Goal: Information Seeking & Learning: Check status

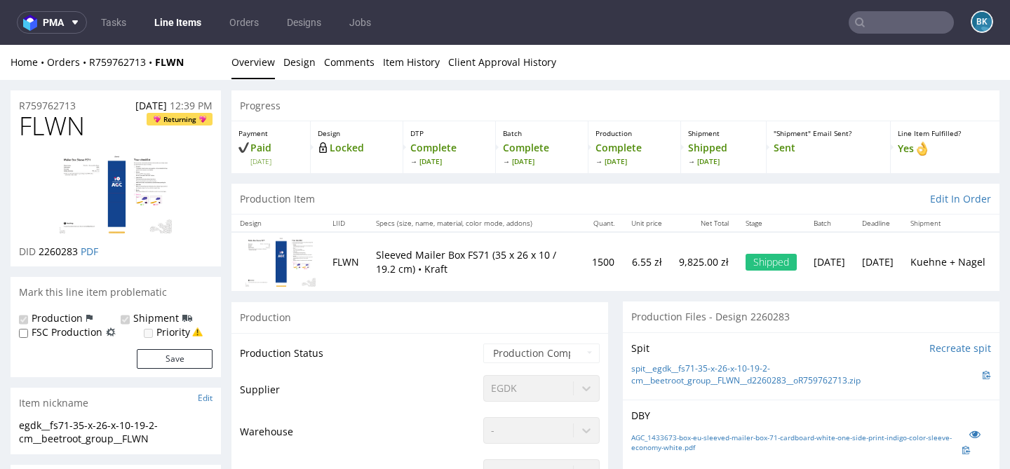
scroll to position [208, 0]
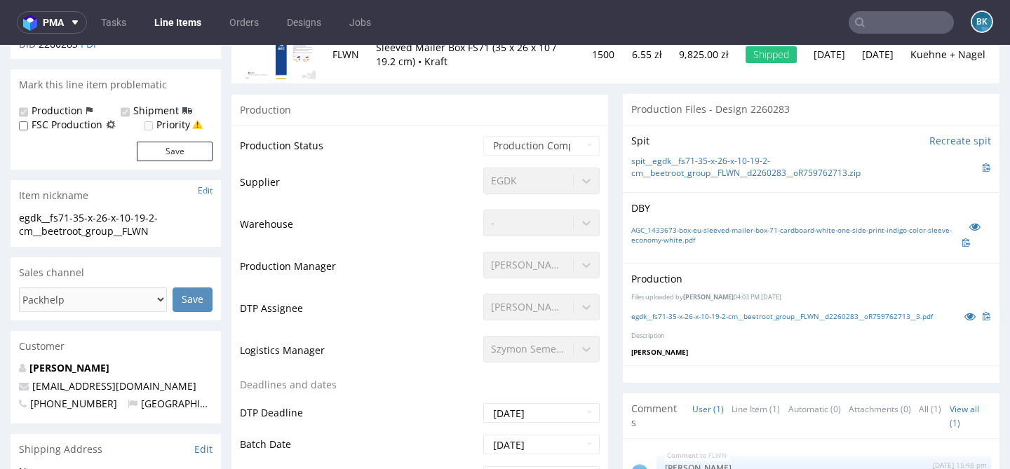
click at [867, 29] on input "text" at bounding box center [901, 22] width 105 height 22
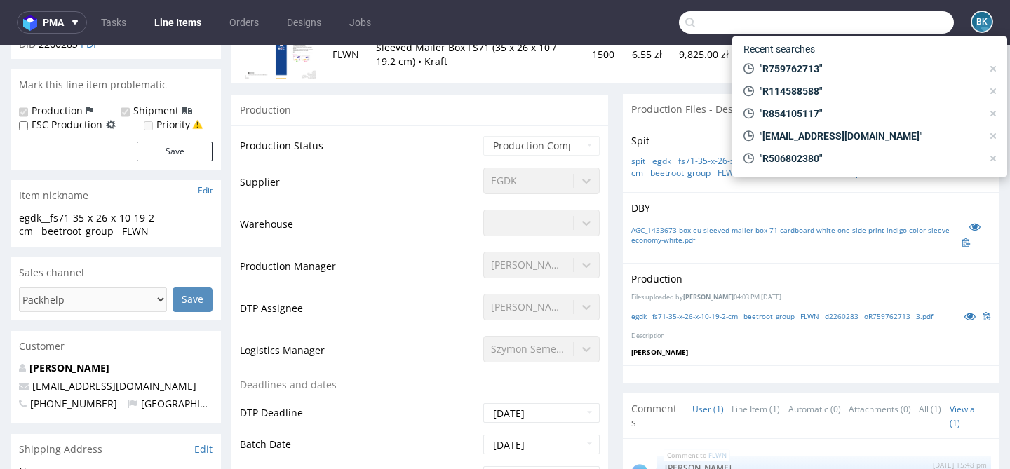
paste input "[PERSON_NAME][EMAIL_ADDRESS][PERSON_NAME][DOMAIN_NAME]"
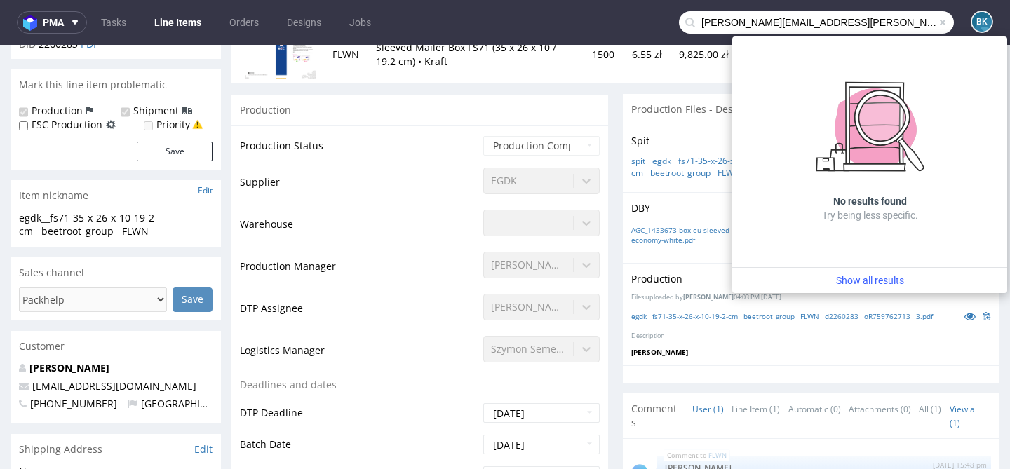
drag, startPoint x: 774, startPoint y: 20, endPoint x: 640, endPoint y: 16, distance: 134.0
click at [640, 16] on nav "pma Tasks Line Items Orders Designs Jobs [PERSON_NAME][EMAIL_ADDRESS][PERSON_NA…" at bounding box center [505, 22] width 1010 height 45
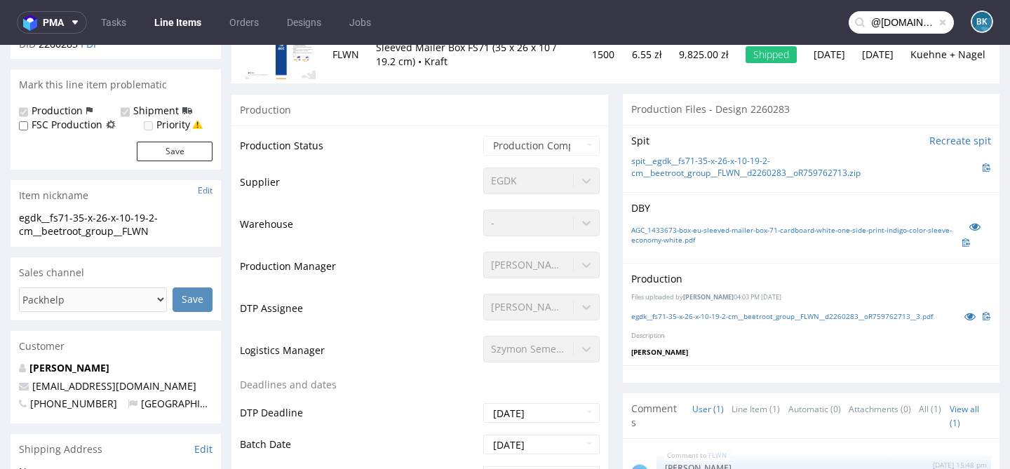
type input "@[DOMAIN_NAME]"
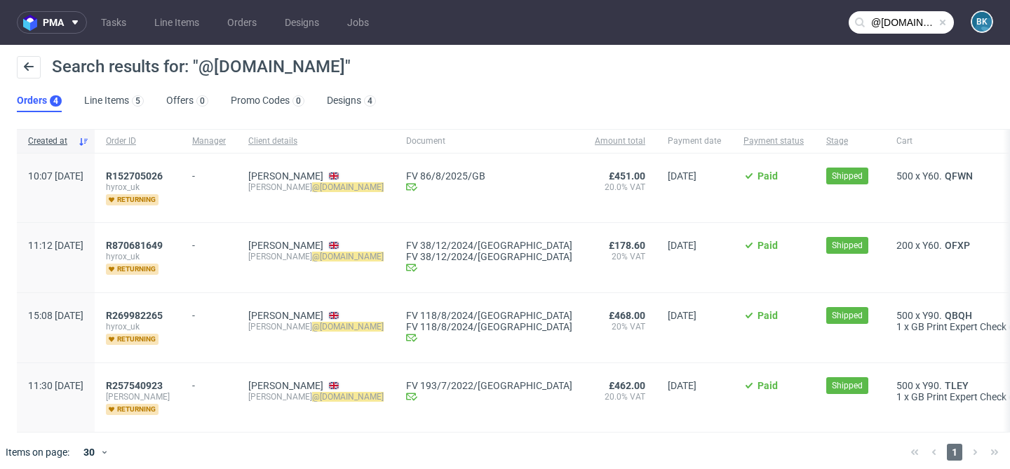
click at [937, 22] on span at bounding box center [942, 22] width 11 height 11
click at [901, 22] on input "text" at bounding box center [901, 22] width 105 height 22
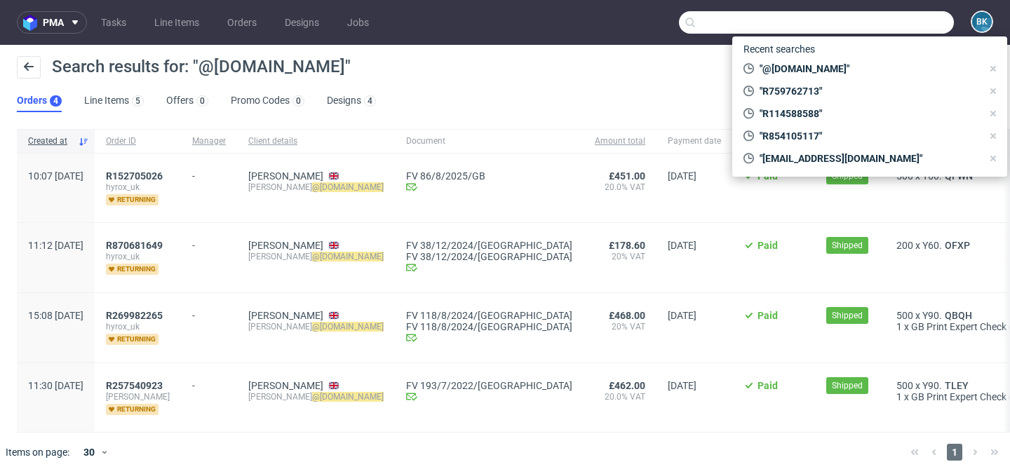
paste input "R673518624"
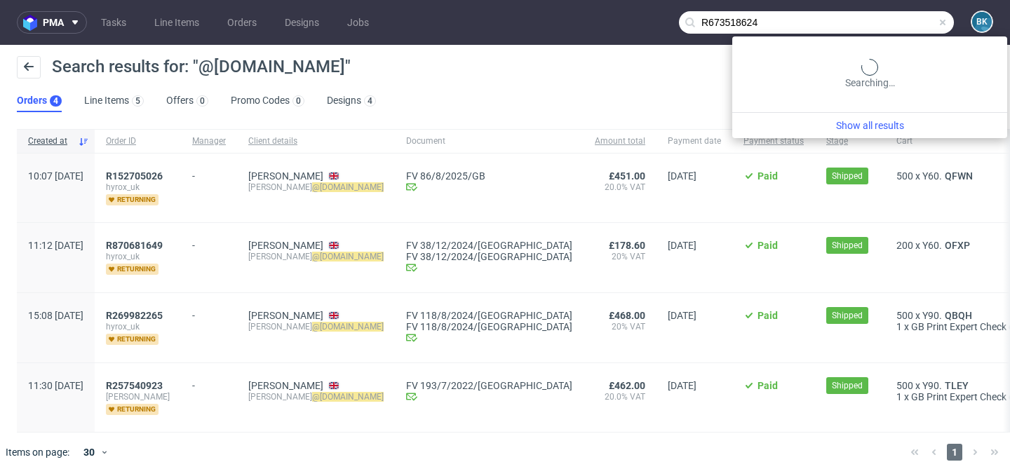
type input "R673518624"
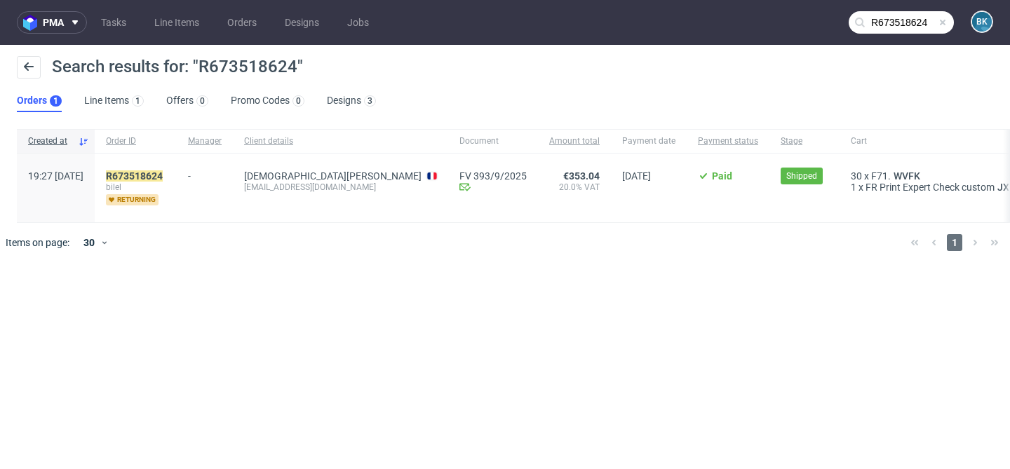
click at [177, 169] on div "R673518624 [PERSON_NAME] returning" at bounding box center [136, 188] width 82 height 69
click at [163, 173] on mark "R673518624" at bounding box center [134, 175] width 57 height 11
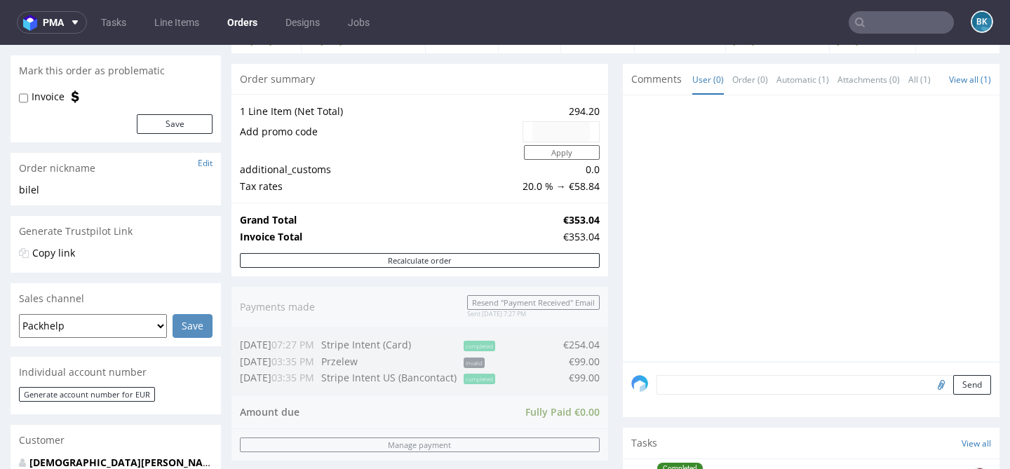
scroll to position [185, 0]
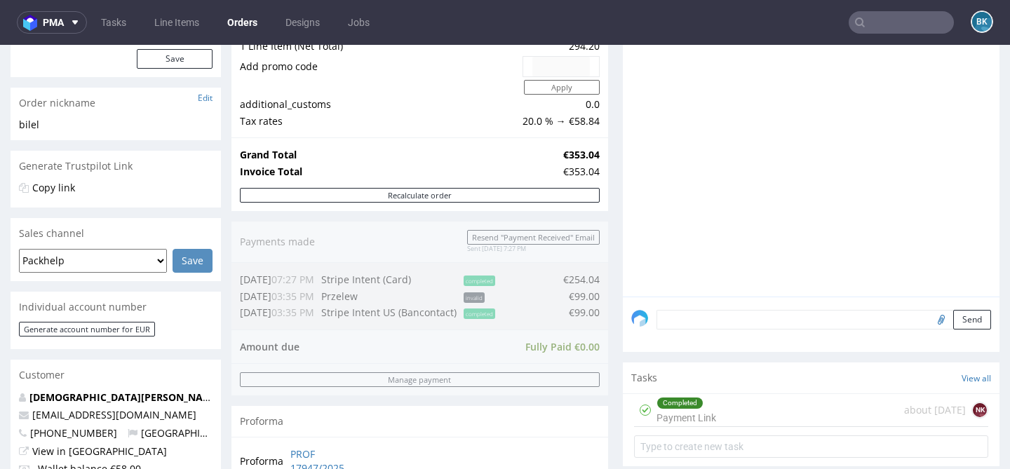
click at [895, 24] on input "text" at bounding box center [901, 22] width 105 height 22
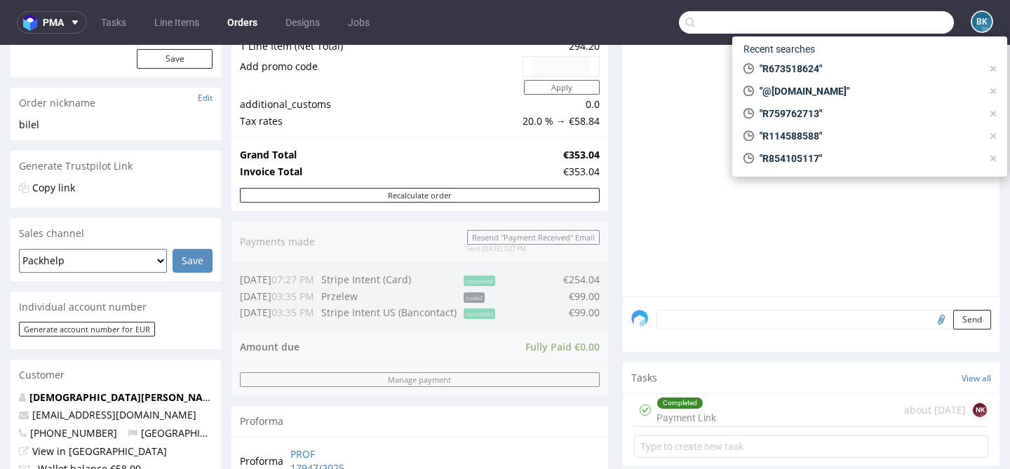
paste input "R642534677"
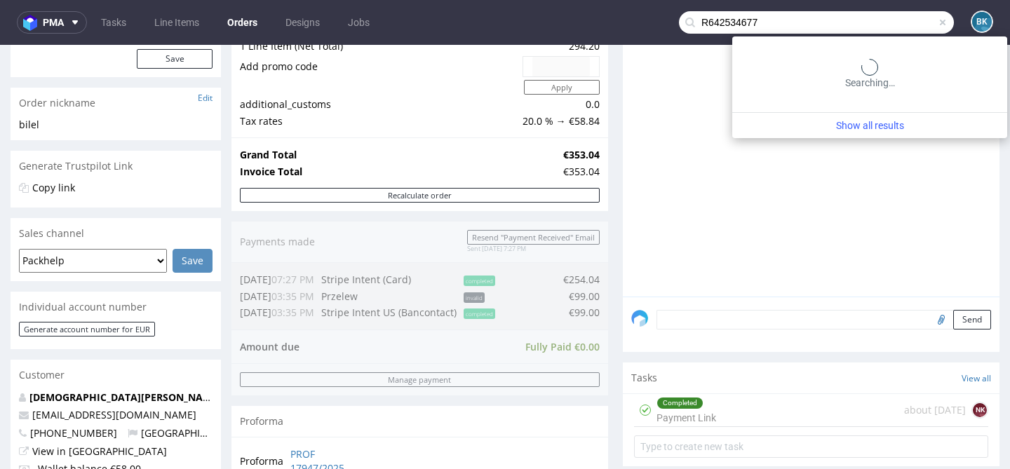
type input "R642534677"
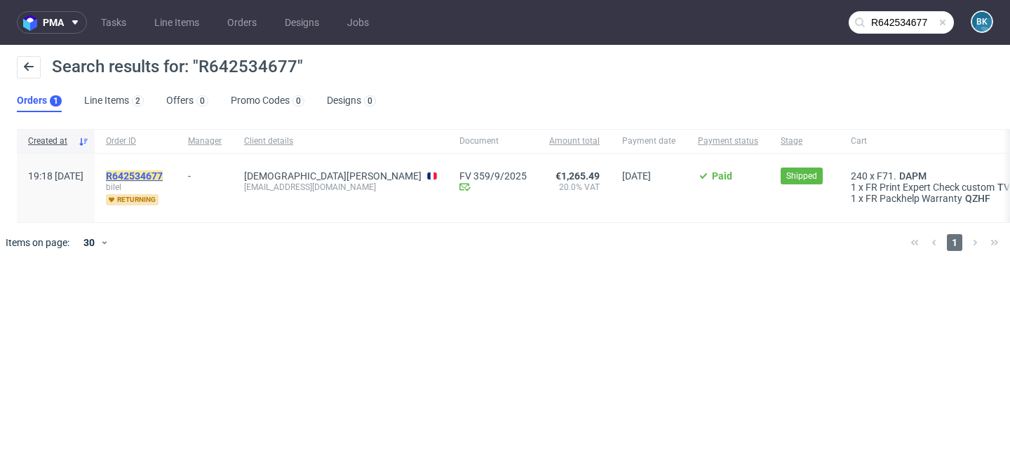
click at [163, 174] on mark "R642534677" at bounding box center [134, 175] width 57 height 11
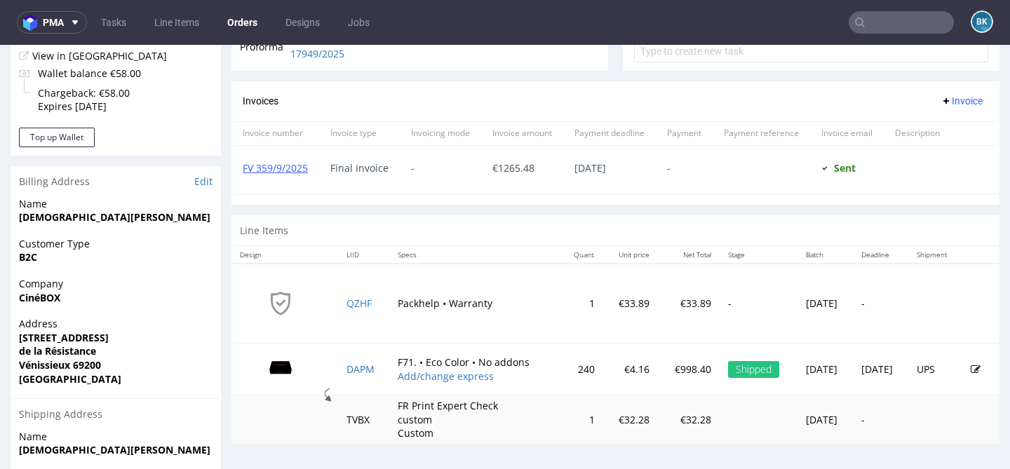
scroll to position [627, 0]
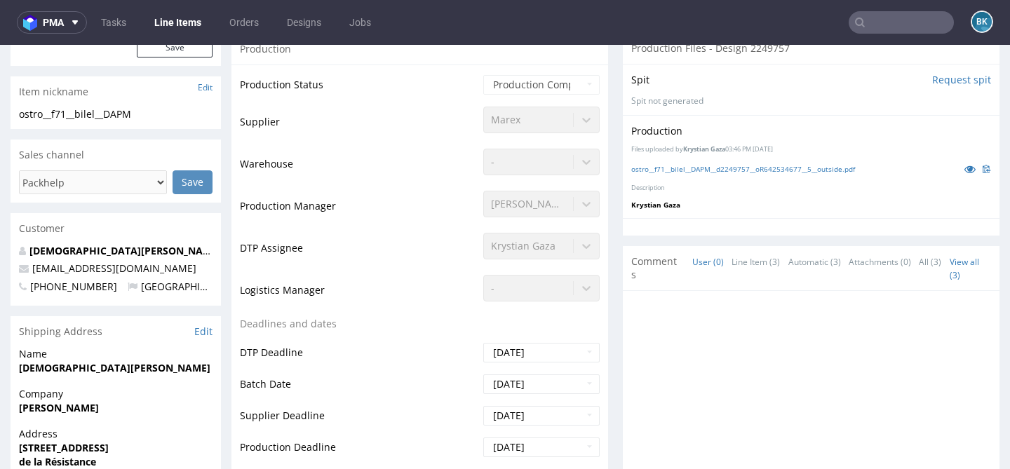
scroll to position [324, 0]
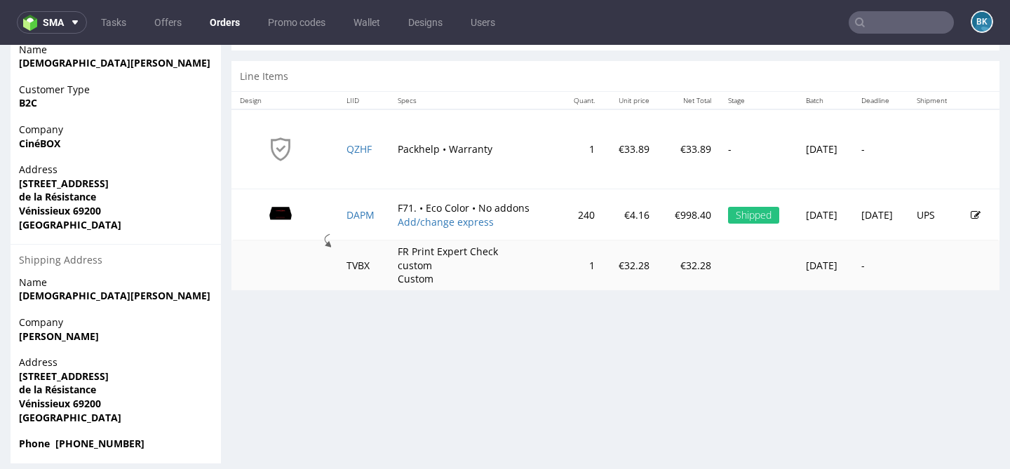
scroll to position [747, 0]
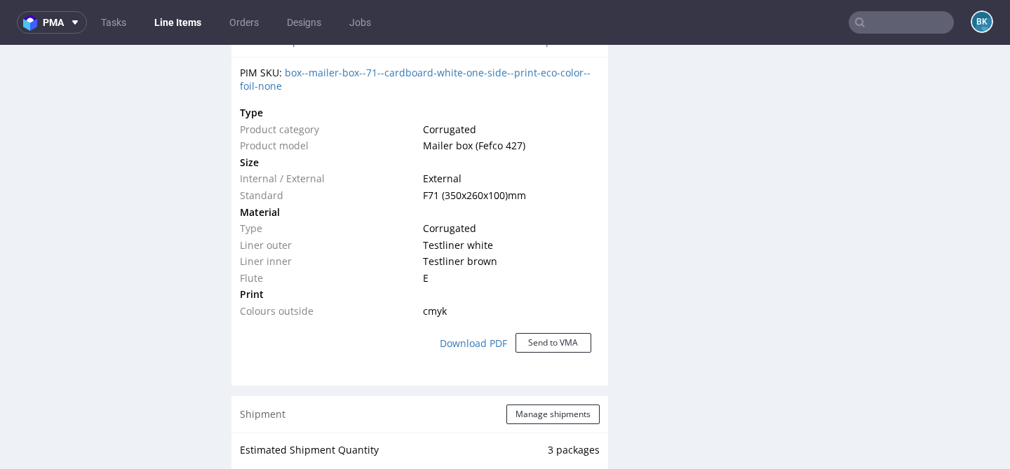
scroll to position [1056, 0]
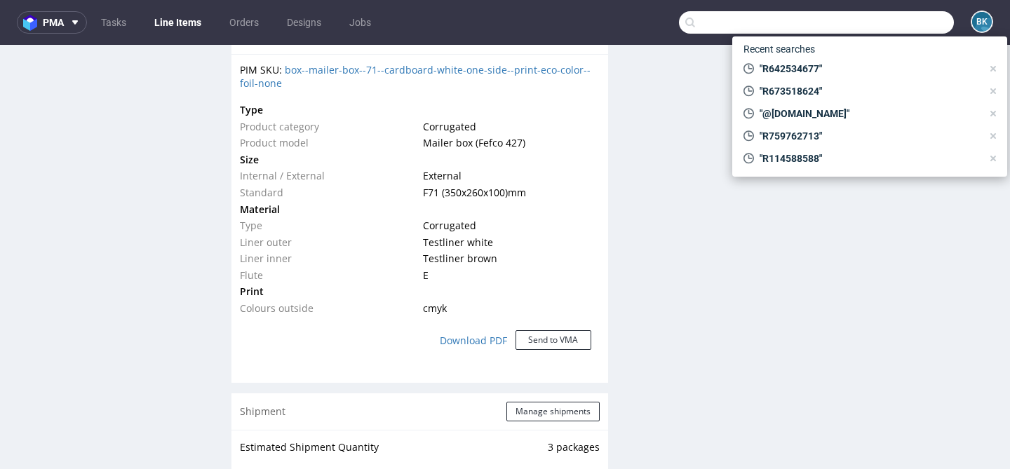
click at [917, 21] on input "text" at bounding box center [816, 22] width 275 height 22
paste input "R419336149"
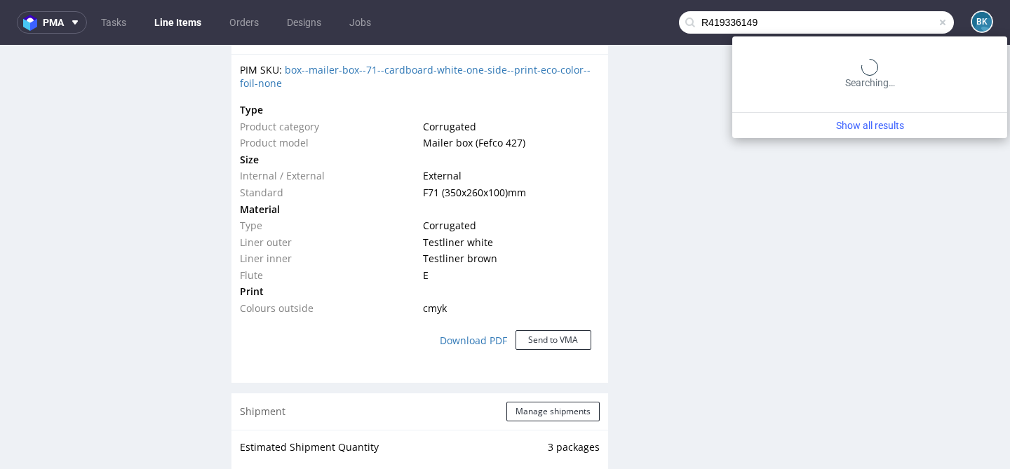
type input "R419336149"
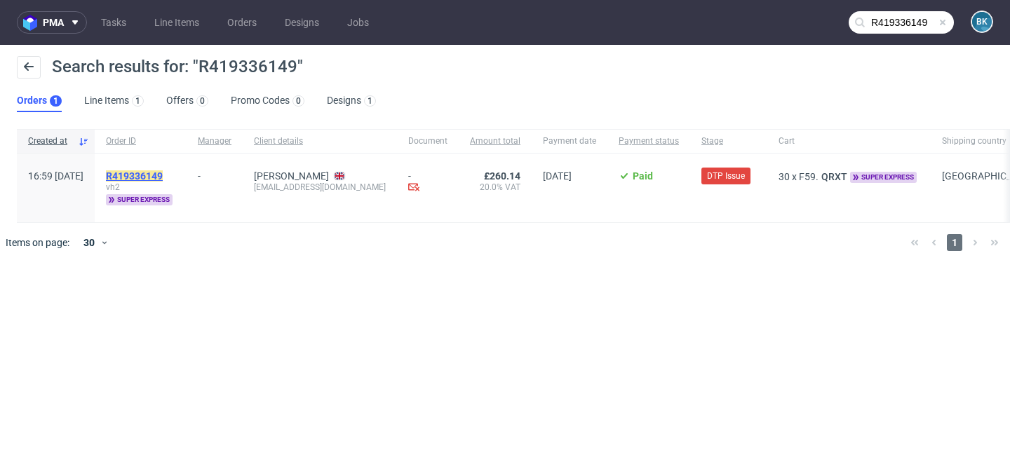
click at [163, 173] on mark "R419336149" at bounding box center [134, 175] width 57 height 11
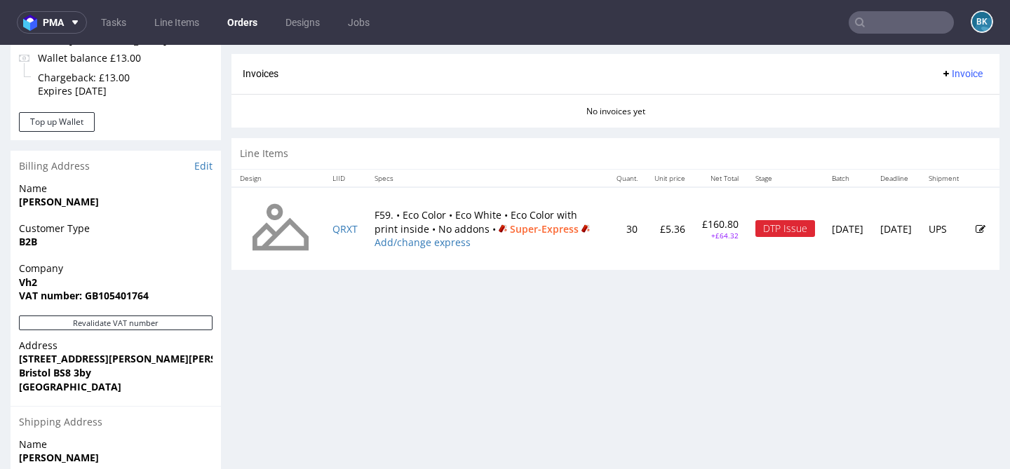
scroll to position [647, 0]
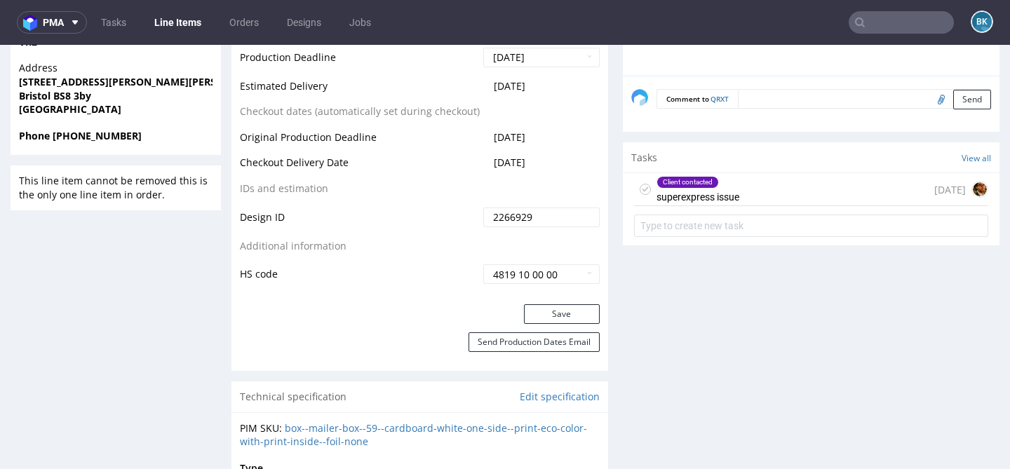
scroll to position [738, 0]
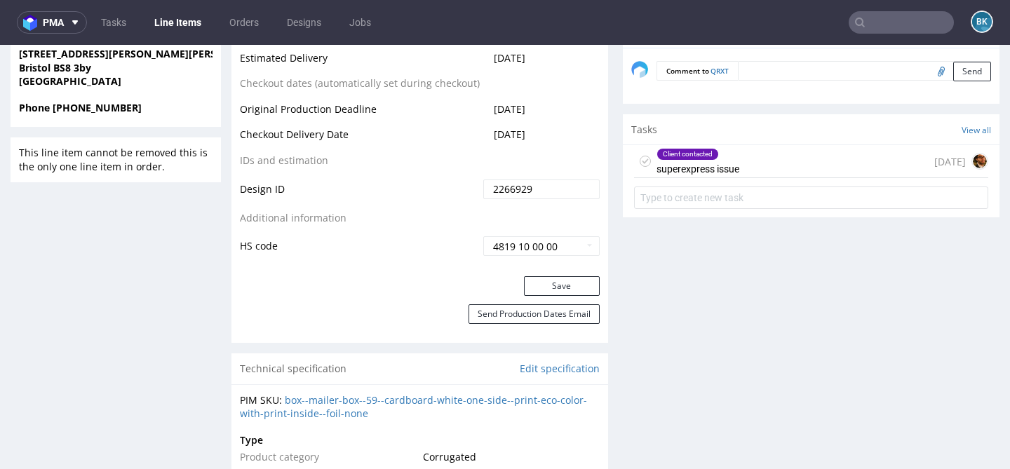
click at [780, 167] on div "Client contacted superexpress issue [DATE]" at bounding box center [811, 161] width 354 height 33
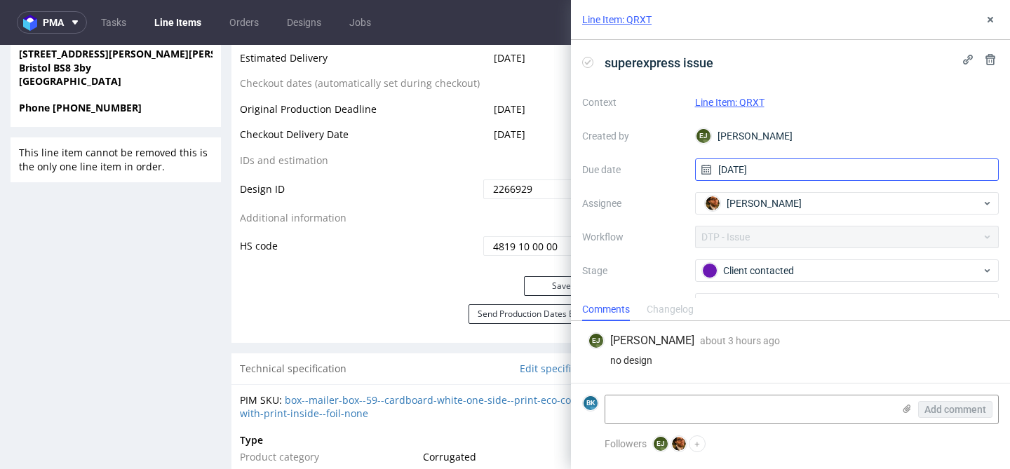
scroll to position [74, 0]
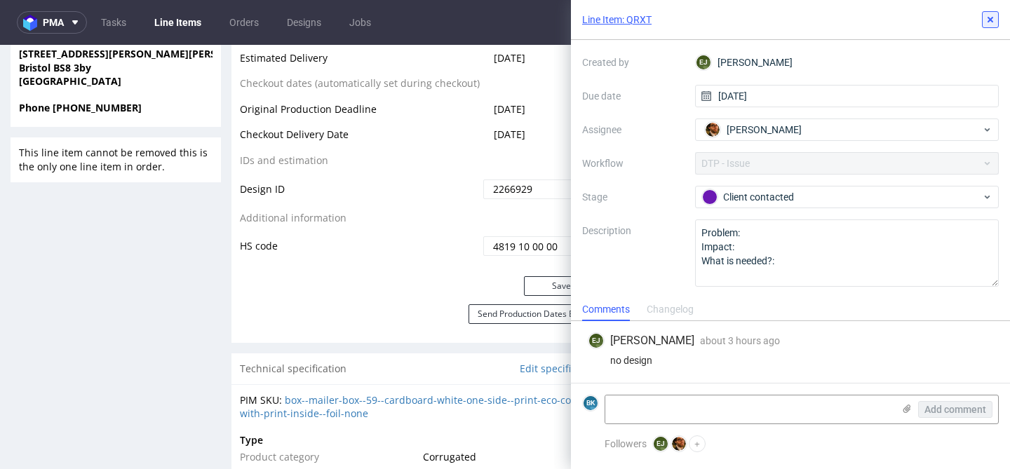
click at [990, 19] on use at bounding box center [990, 20] width 6 height 6
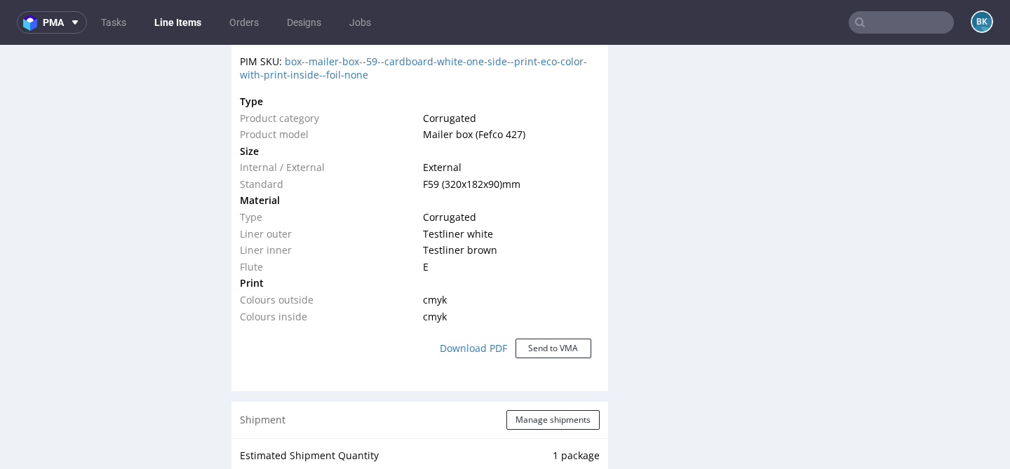
scroll to position [1075, 0]
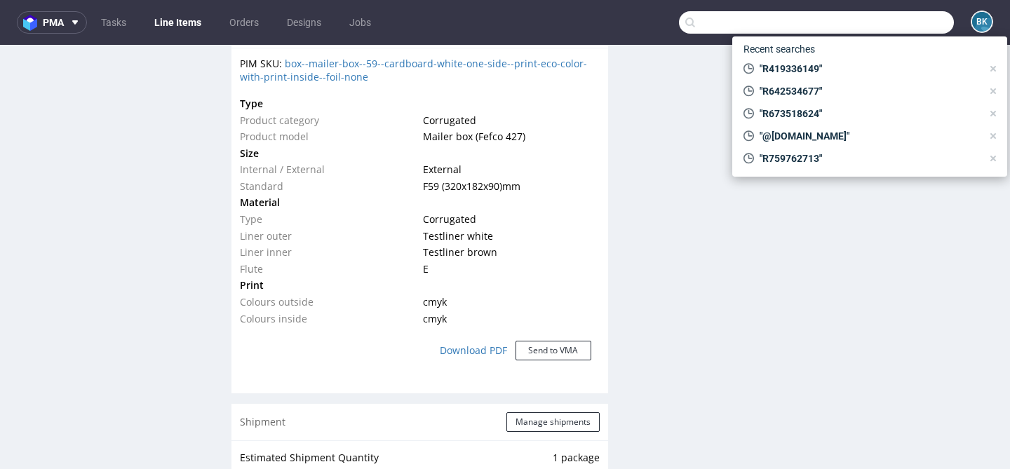
click at [914, 18] on input "text" at bounding box center [816, 22] width 275 height 22
paste input "F99C8H4628"
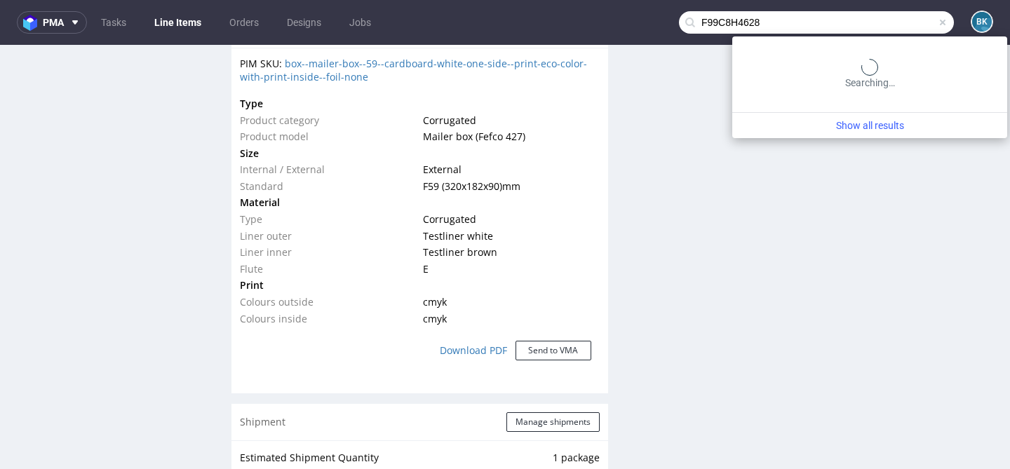
type input "F99C8H4628"
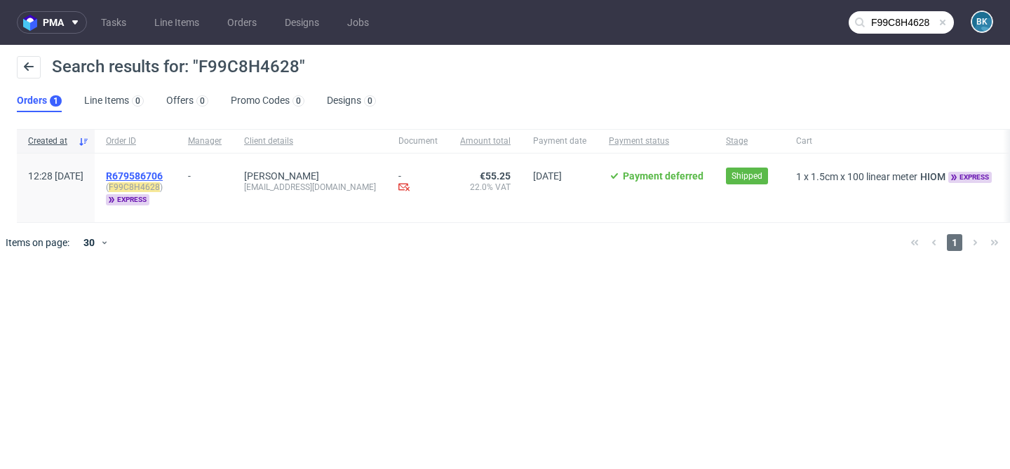
click at [151, 173] on span "R679586706" at bounding box center [134, 175] width 57 height 11
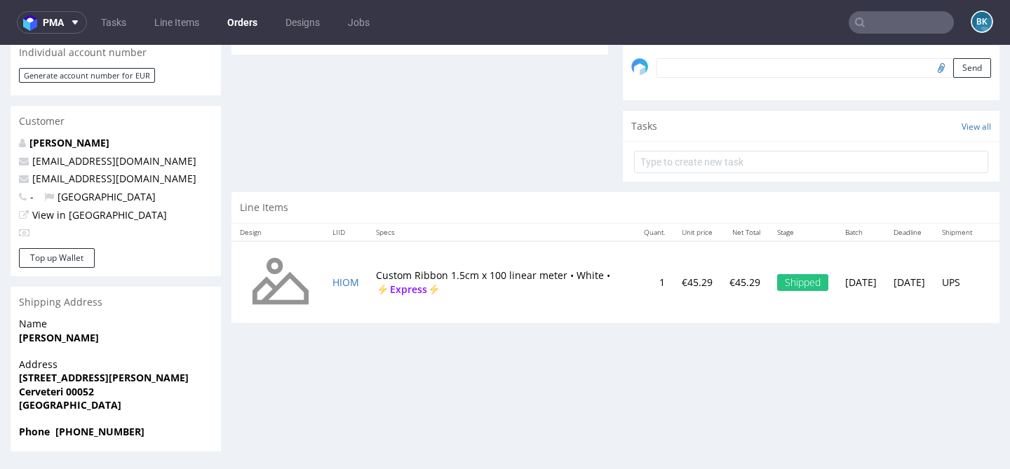
scroll to position [4, 0]
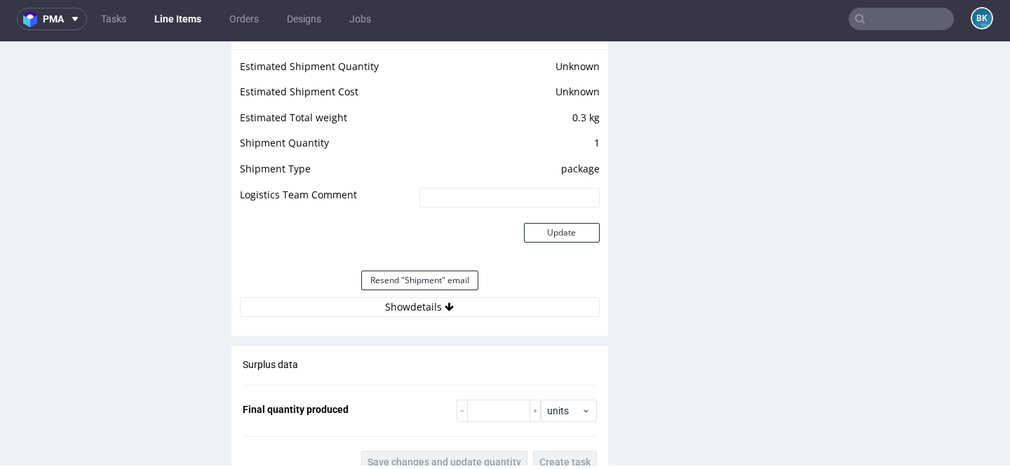
scroll to position [1259, 0]
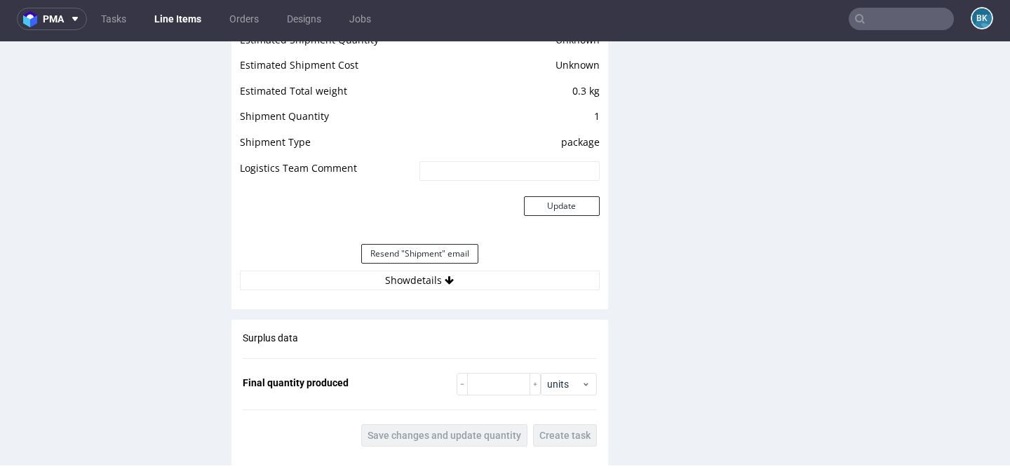
click at [419, 294] on div "Estimated Shipment Quantity Unknown Estimated Shipment Cost Unknown Estimated T…" at bounding box center [419, 160] width 377 height 276
click at [414, 277] on button "Show details" at bounding box center [420, 281] width 360 height 20
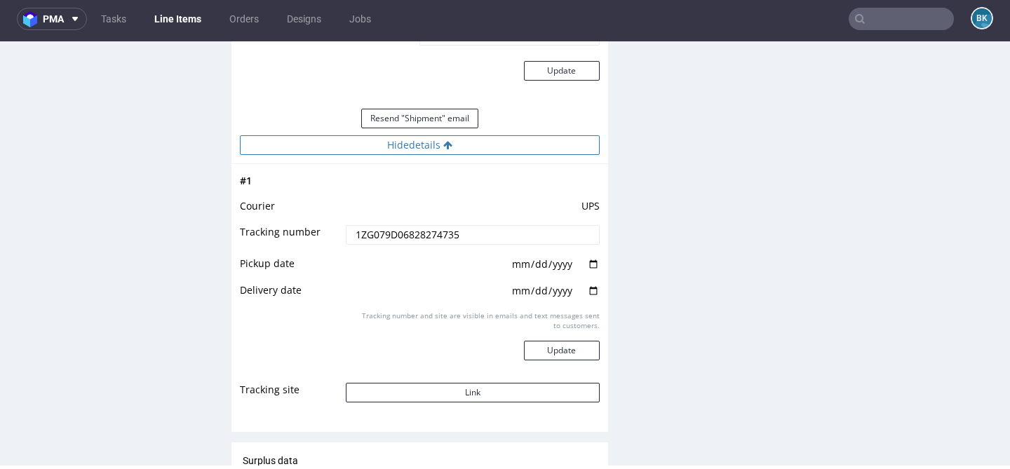
scroll to position [1438, 0]
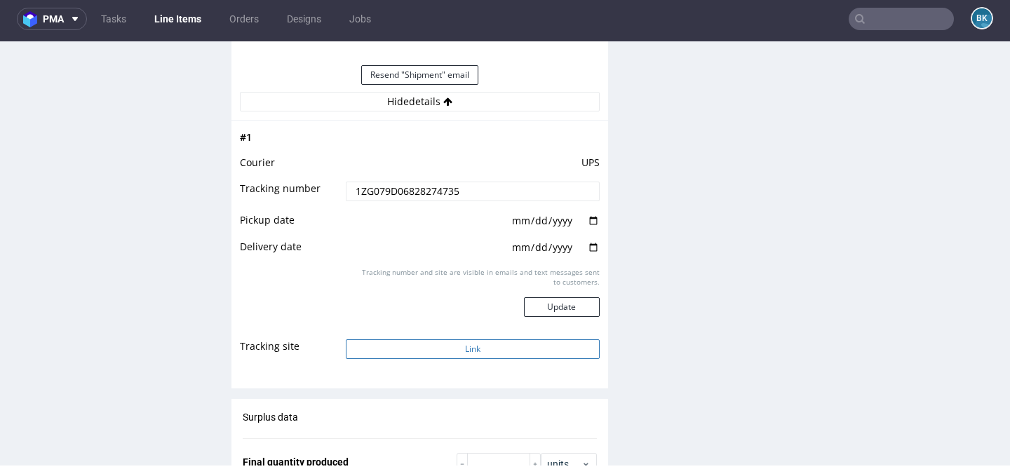
click at [477, 341] on button "Link" at bounding box center [472, 349] width 253 height 20
click at [867, 20] on input "text" at bounding box center [901, 19] width 105 height 22
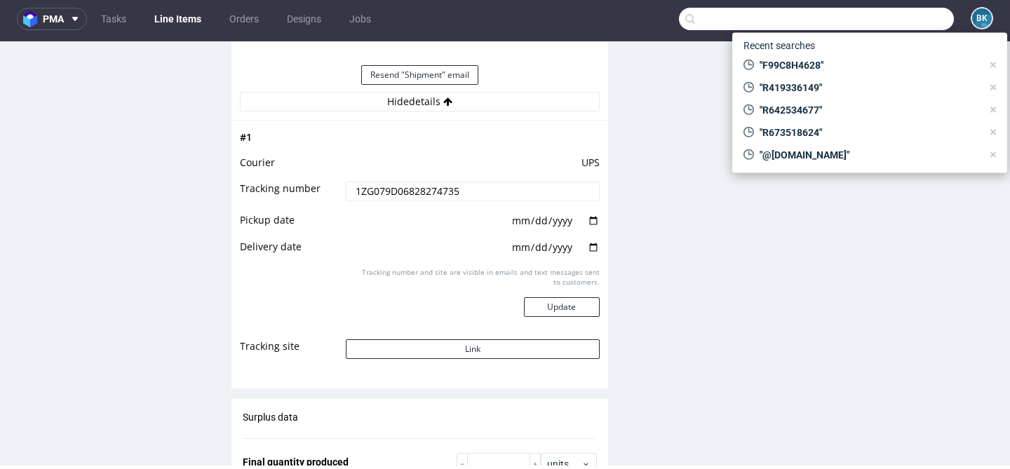
paste input "[EMAIL_ADDRESS][DOMAIN_NAME]"
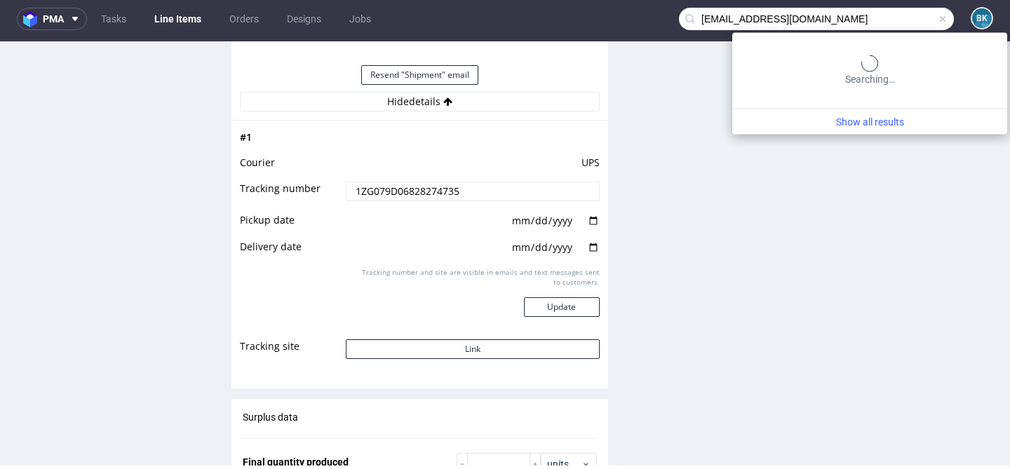
type input "[EMAIL_ADDRESS][DOMAIN_NAME]"
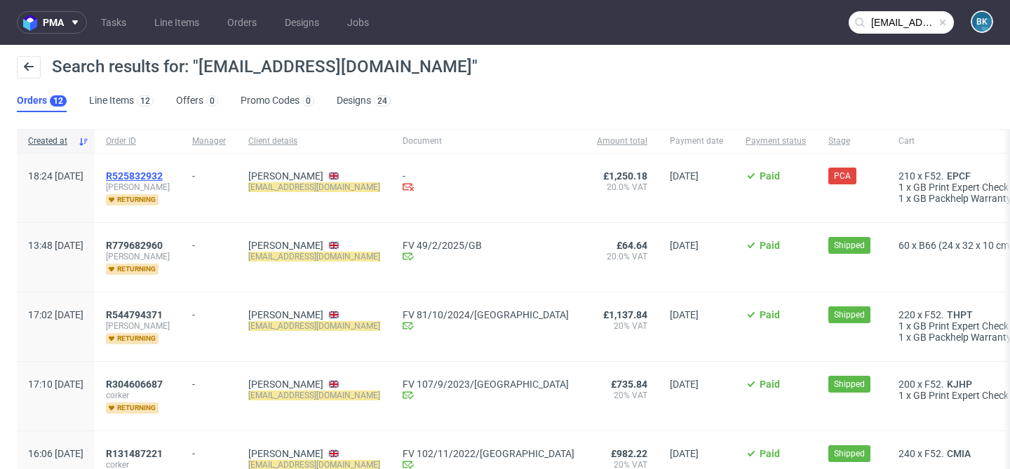
click at [163, 175] on span "R525832932" at bounding box center [134, 175] width 57 height 11
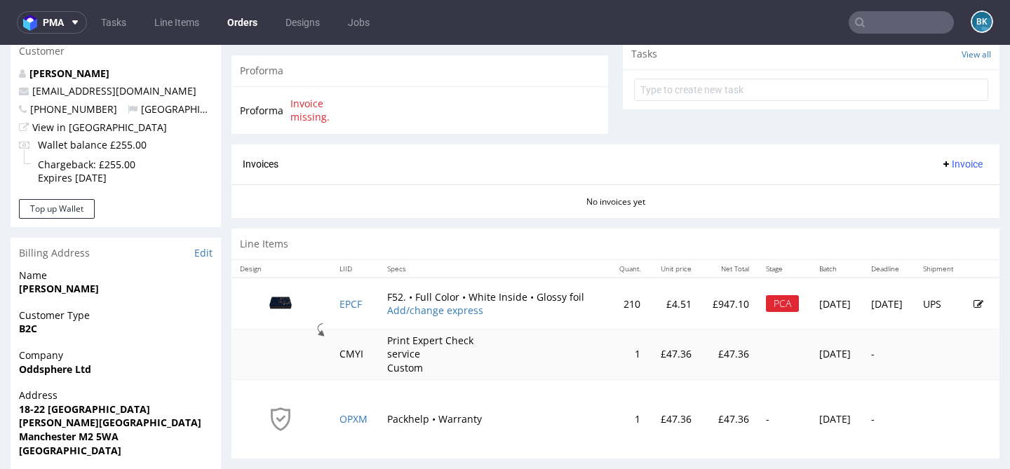
scroll to position [526, 0]
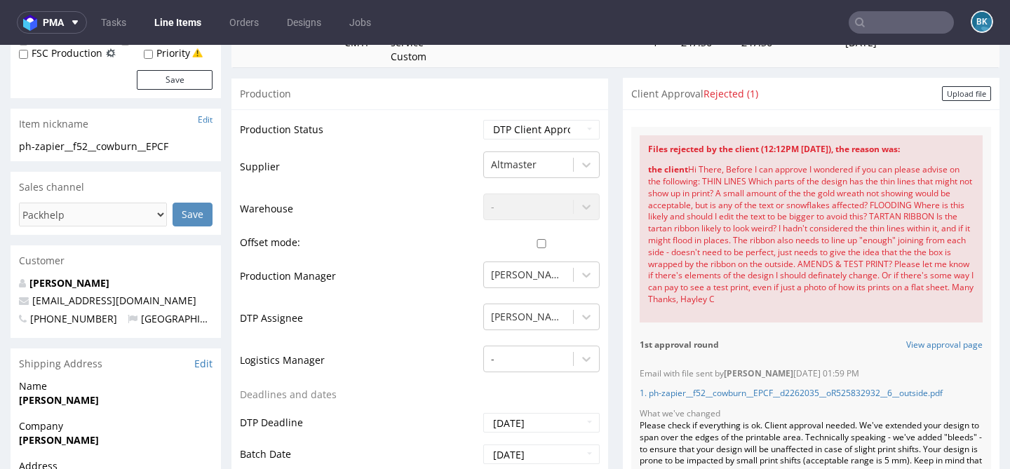
scroll to position [278, 0]
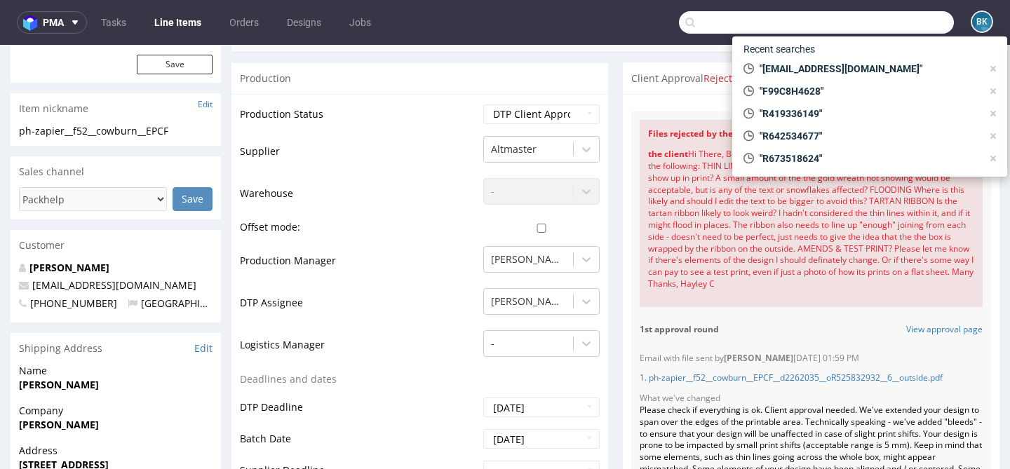
click at [896, 29] on input "text" at bounding box center [816, 22] width 275 height 22
paste input "R795250470"
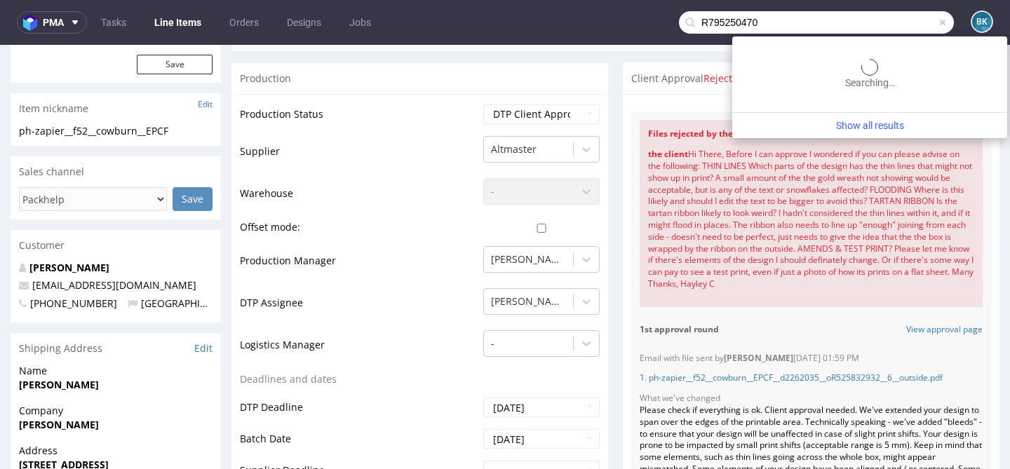
type input "R795250470"
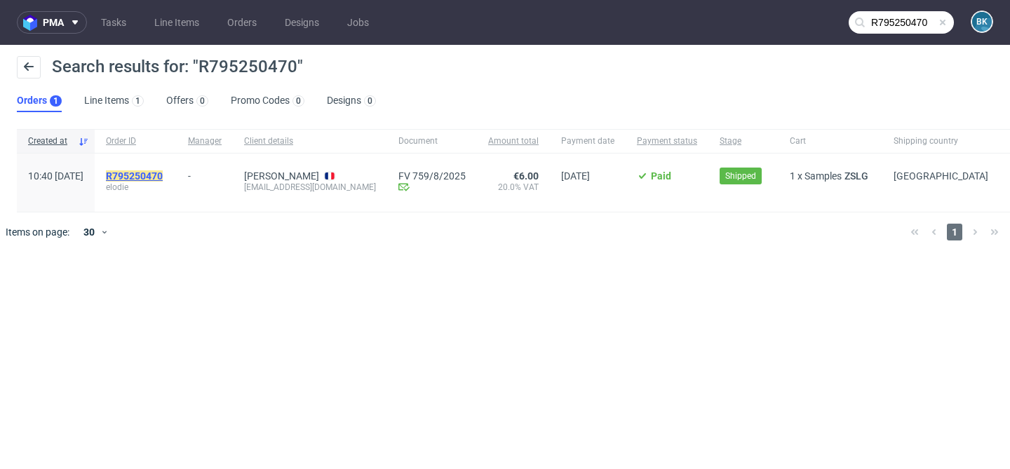
click at [163, 180] on mark "R795250470" at bounding box center [134, 175] width 57 height 11
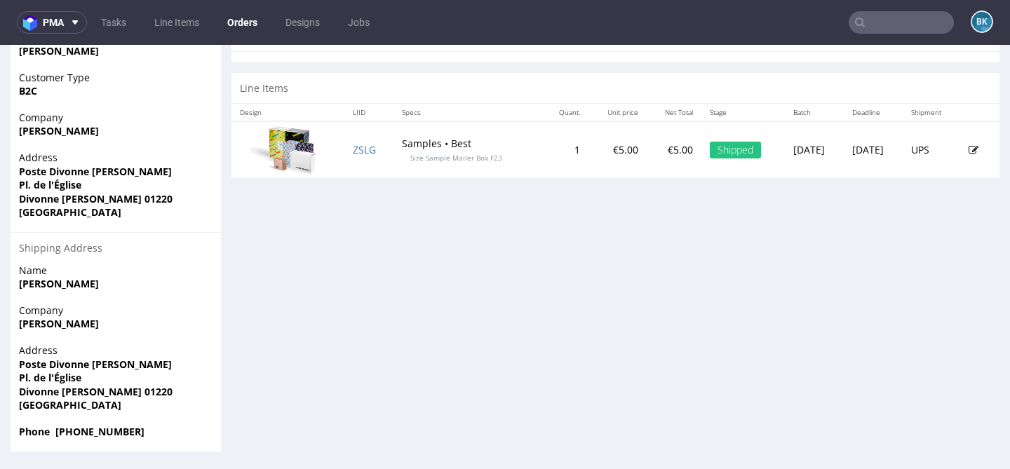
scroll to position [4, 0]
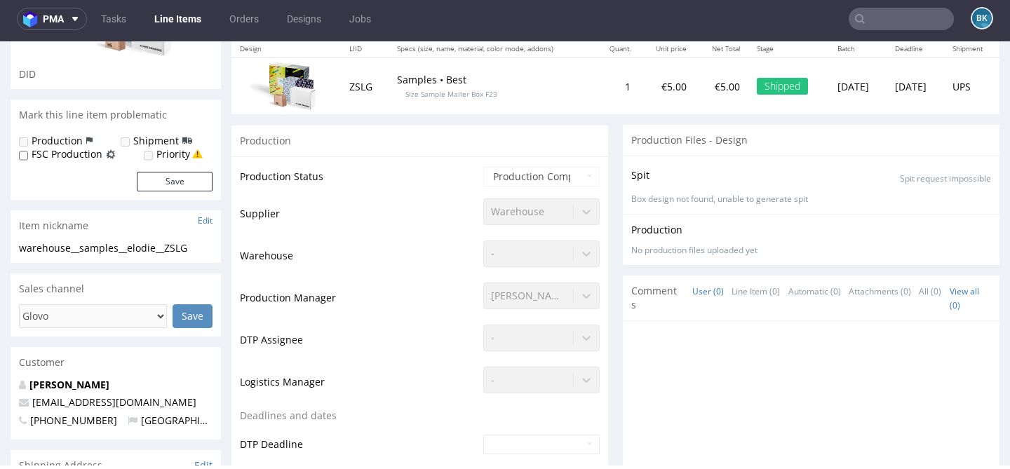
scroll to position [695, 0]
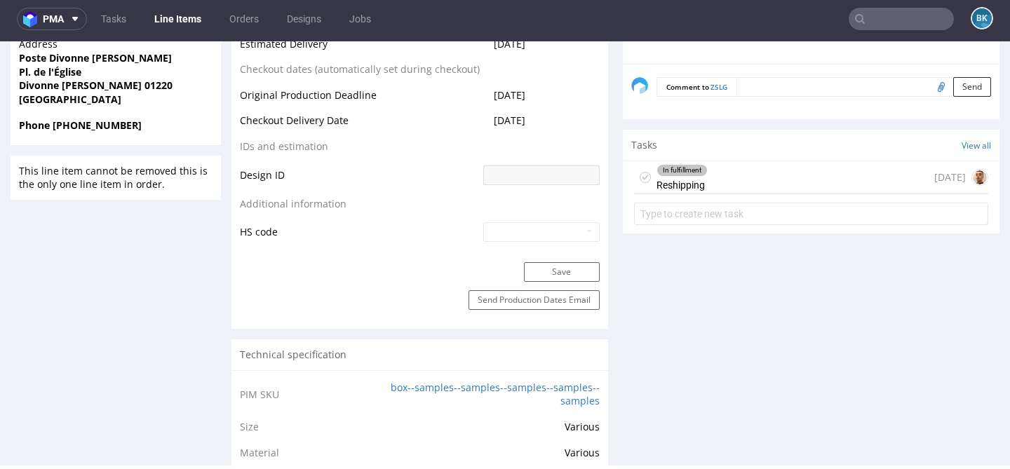
click at [763, 178] on div "In fulfillment Reshipping [DATE]" at bounding box center [811, 177] width 354 height 33
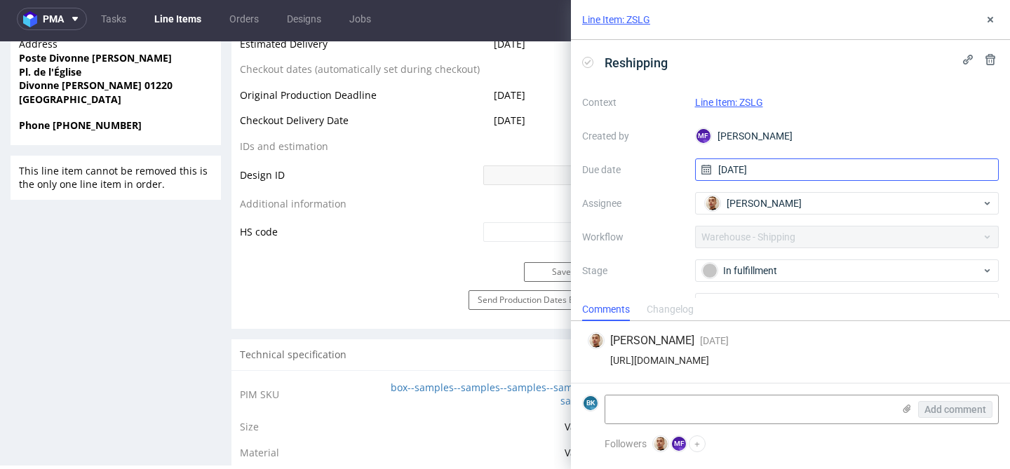
scroll to position [74, 0]
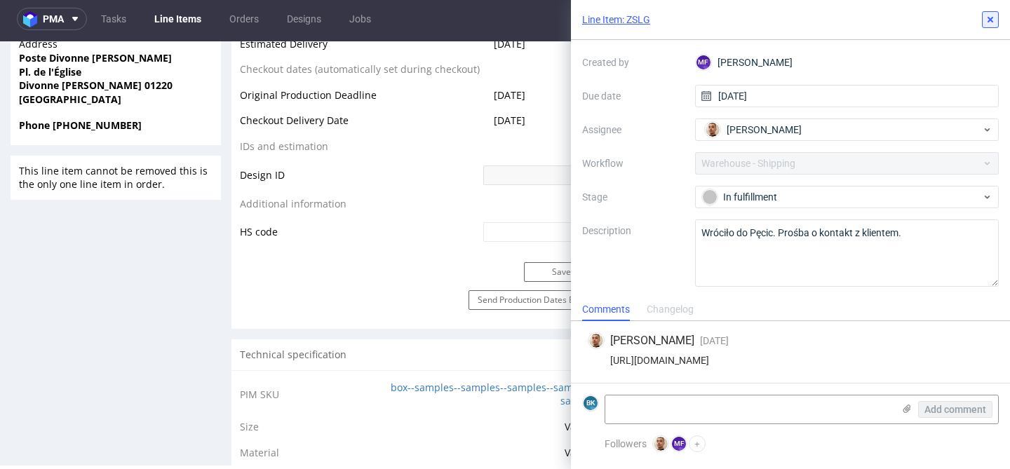
click at [995, 22] on icon at bounding box center [990, 19] width 11 height 11
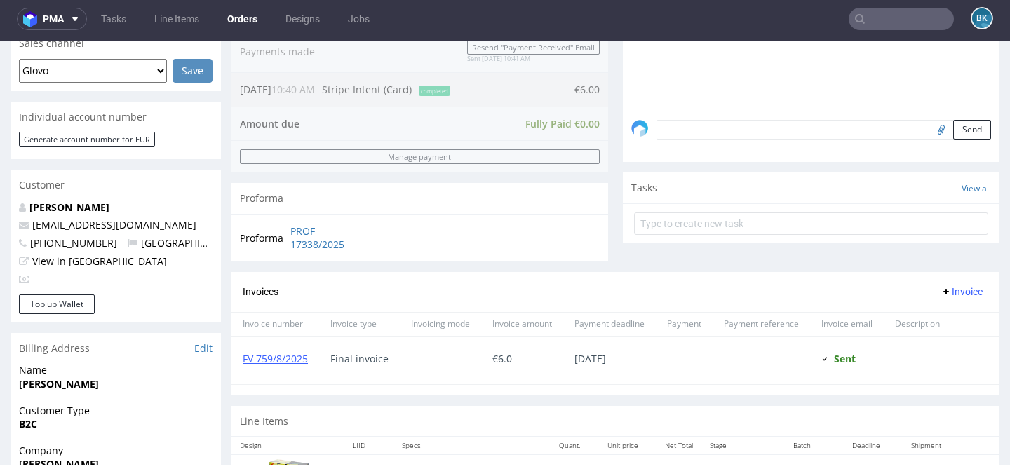
scroll to position [368, 0]
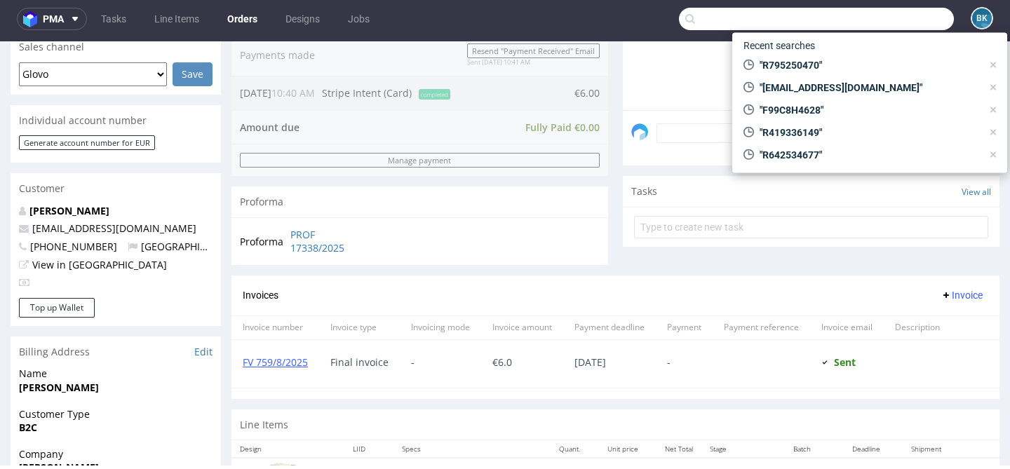
click at [899, 18] on input "text" at bounding box center [816, 19] width 275 height 22
paste input "R795250470"
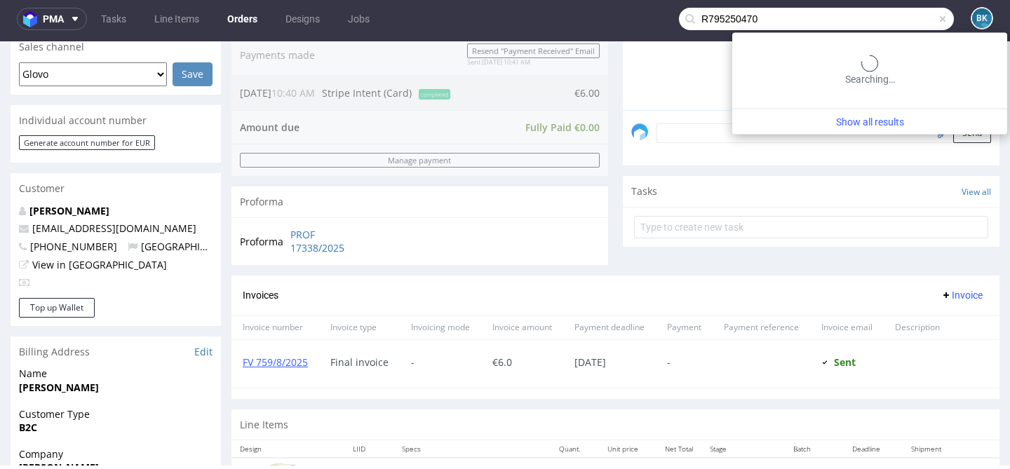
type input "R795250470"
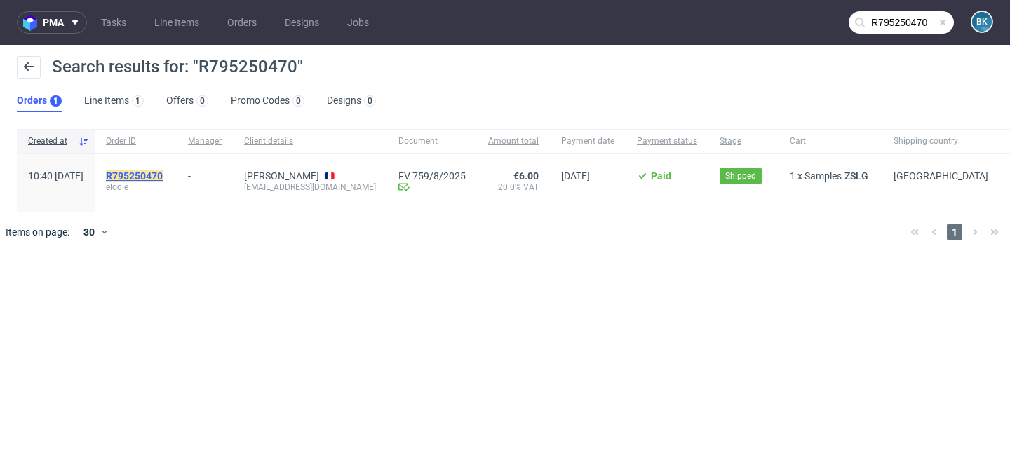
click at [163, 177] on mark "R795250470" at bounding box center [134, 175] width 57 height 11
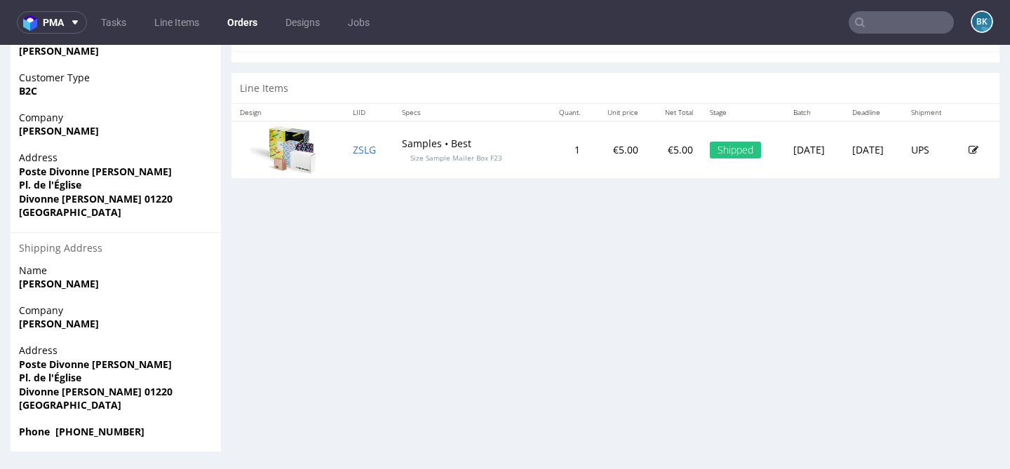
scroll to position [4, 0]
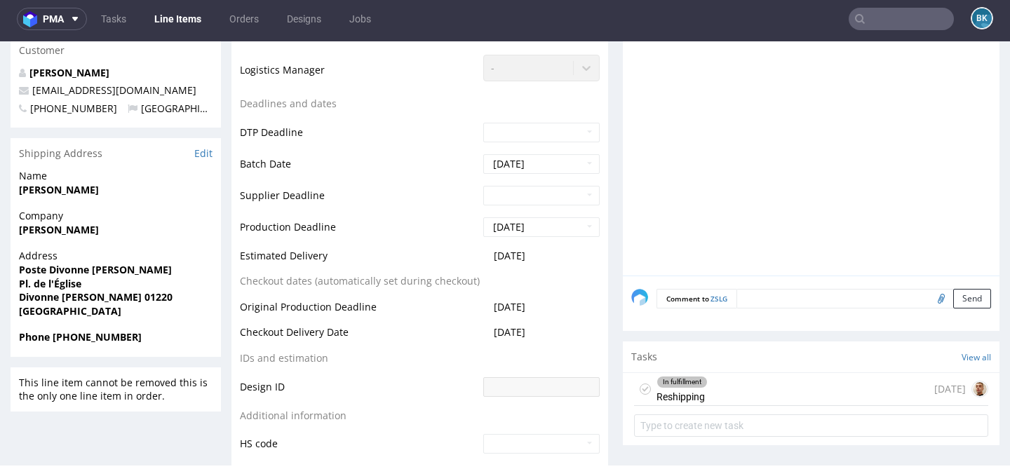
scroll to position [484, 0]
click at [731, 388] on div "In fulfillment Reshipping [DATE]" at bounding box center [811, 388] width 354 height 33
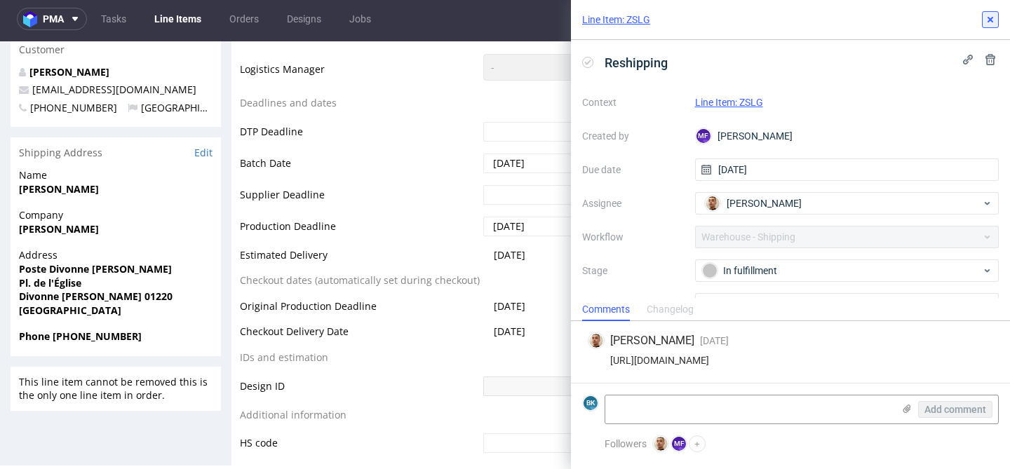
click at [990, 20] on use at bounding box center [990, 20] width 6 height 6
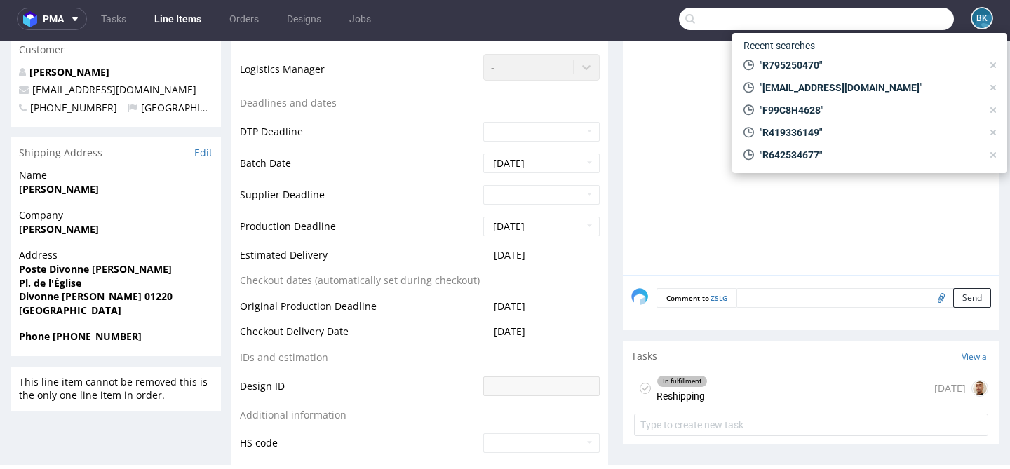
click at [912, 15] on input "text" at bounding box center [816, 19] width 275 height 22
paste input "R173933546"
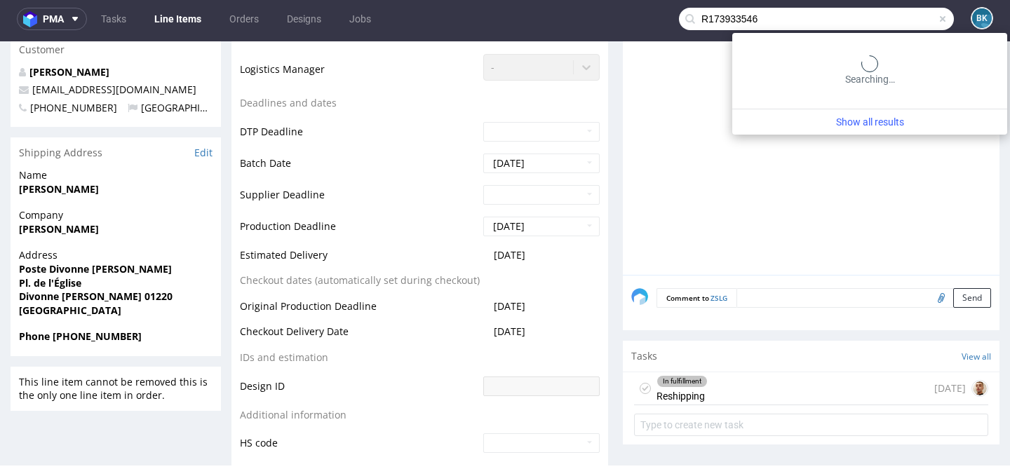
type input "R173933546"
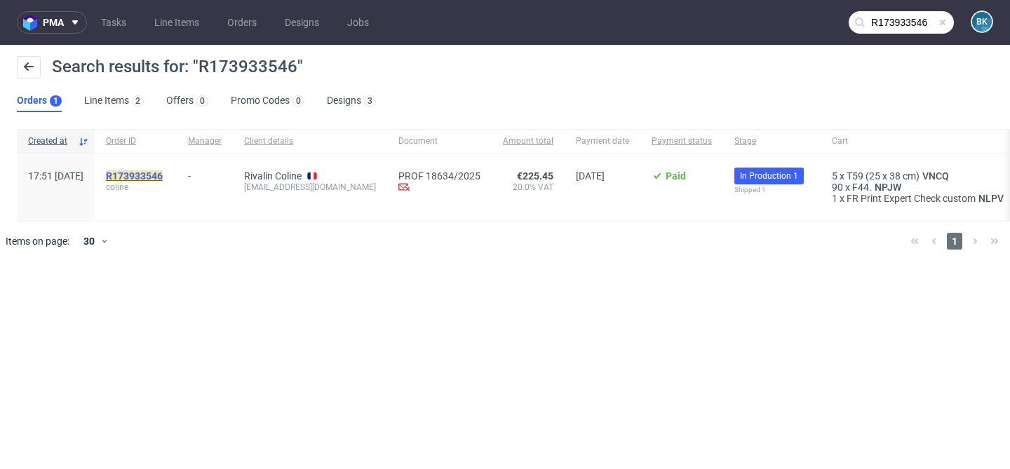
click at [156, 179] on mark "R173933546" at bounding box center [134, 175] width 57 height 11
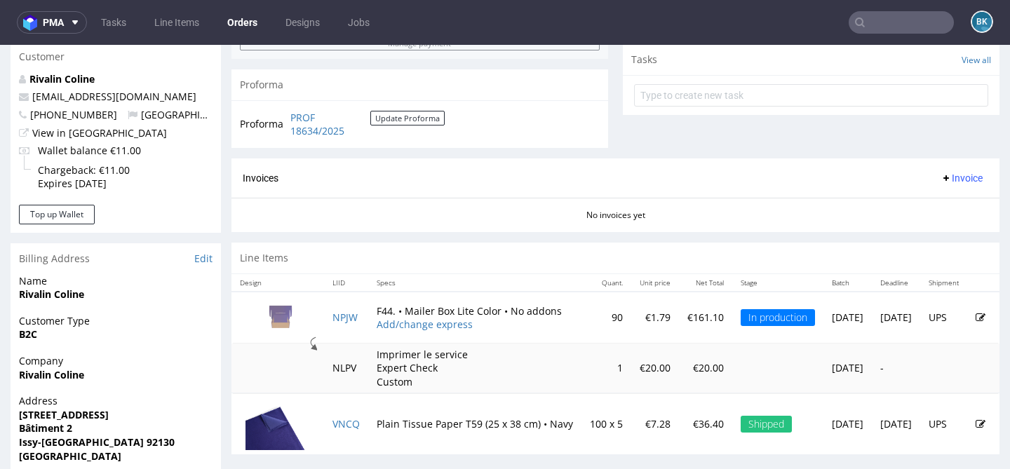
scroll to position [518, 0]
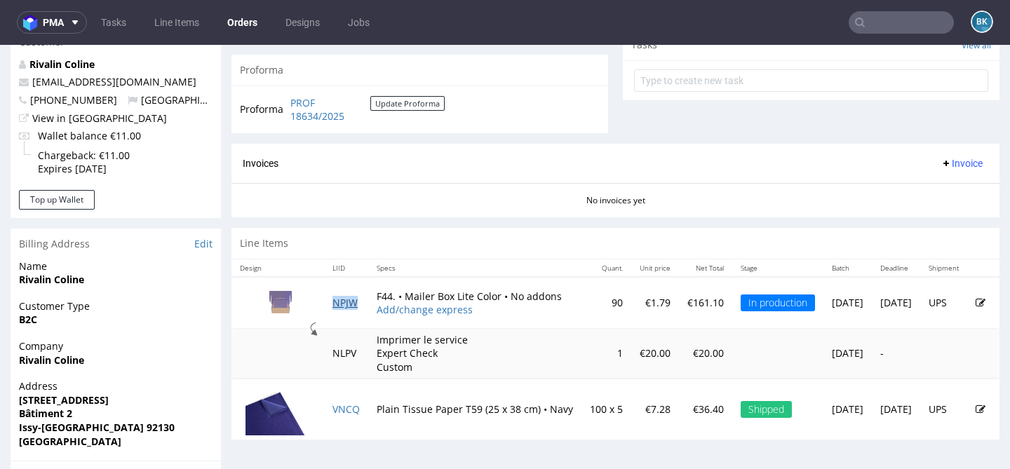
click at [349, 301] on link "NPJW" at bounding box center [344, 302] width 25 height 13
click at [875, 22] on input "text" at bounding box center [901, 22] width 105 height 22
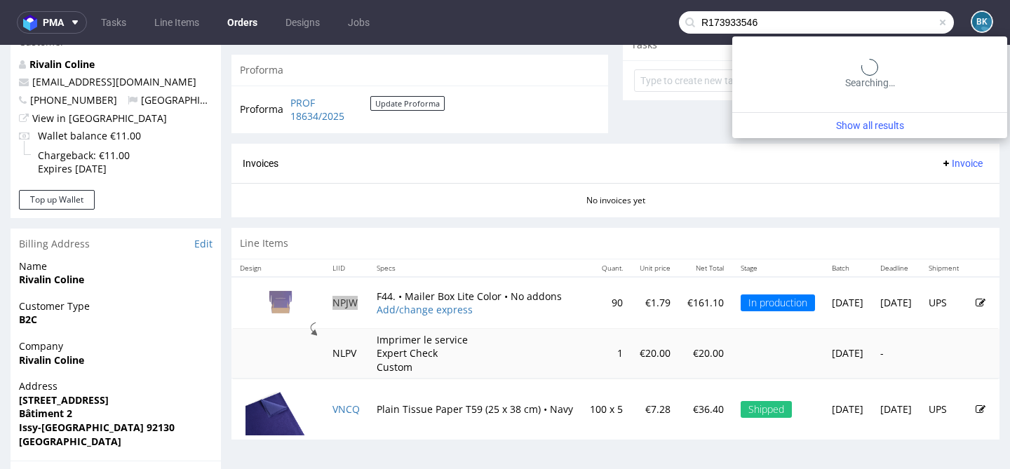
type input "R173933546"
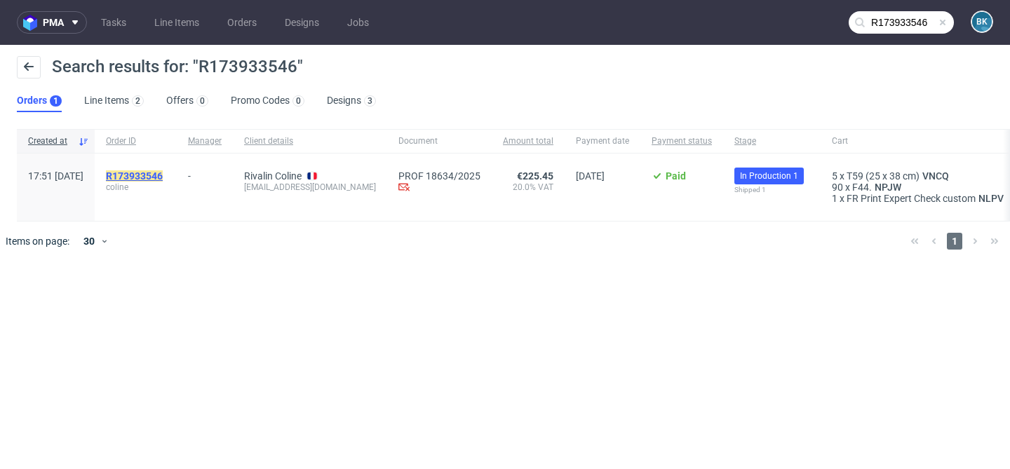
click at [163, 173] on mark "R173933546" at bounding box center [134, 175] width 57 height 11
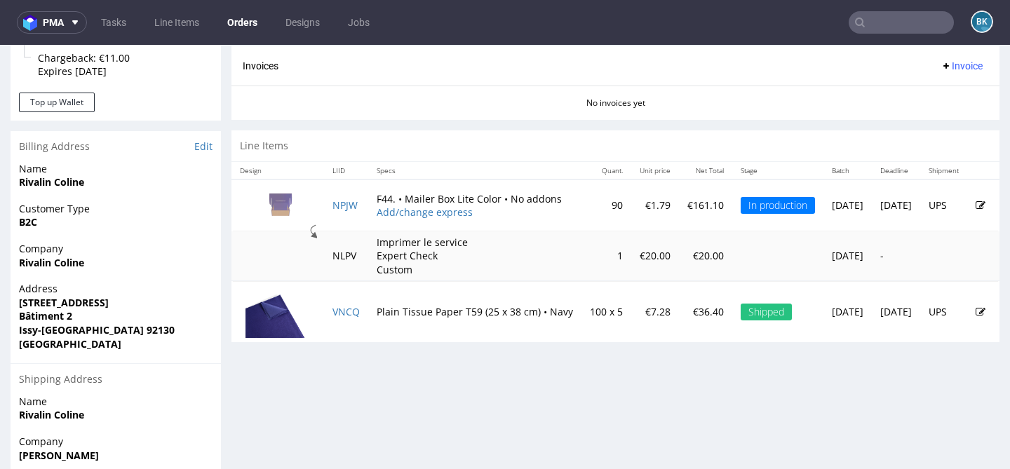
scroll to position [733, 0]
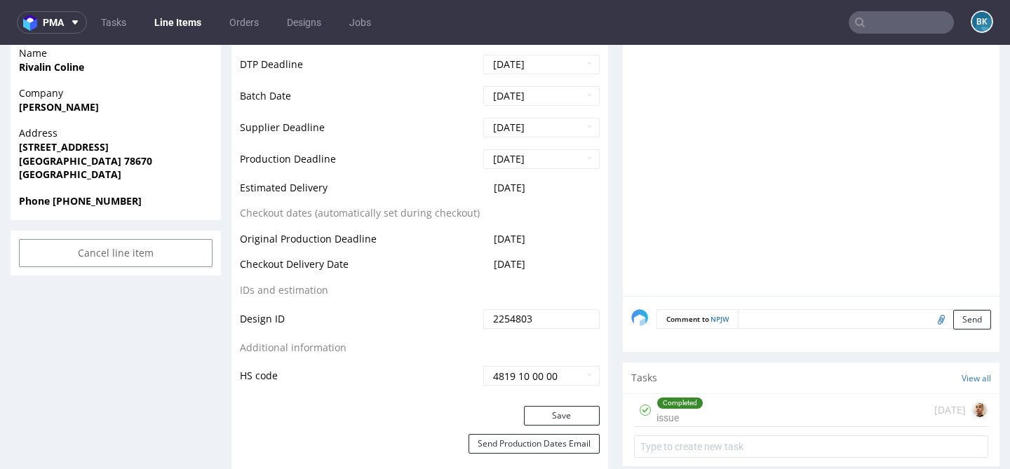
scroll to position [613, 0]
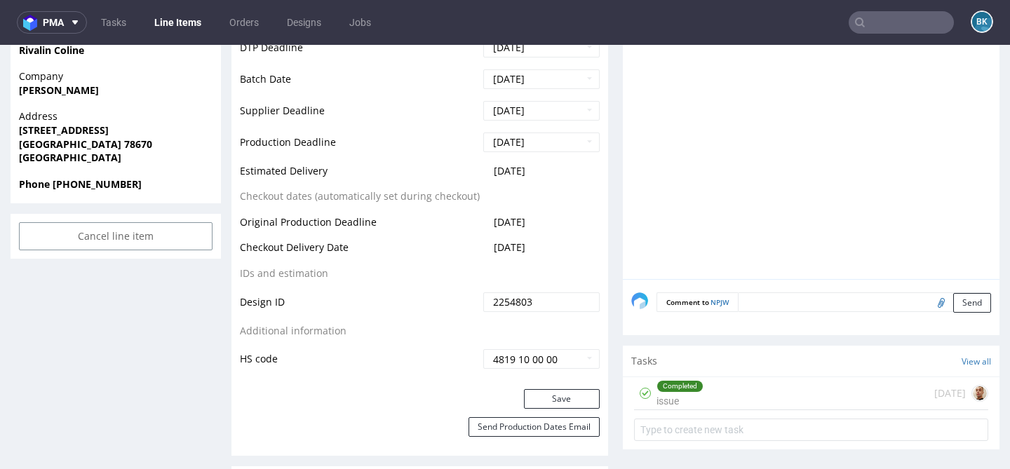
click at [712, 396] on div "Completed issue [DATE]" at bounding box center [811, 393] width 354 height 33
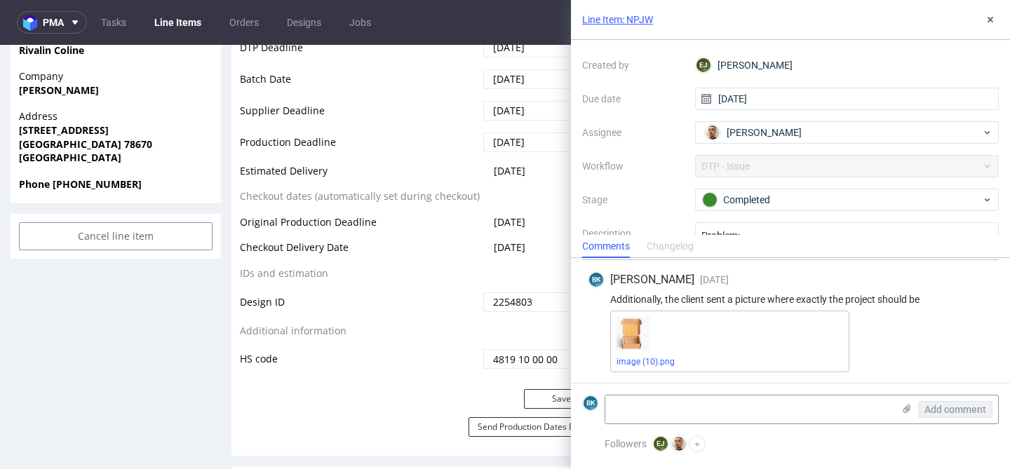
scroll to position [74, 0]
click at [994, 20] on icon at bounding box center [990, 19] width 11 height 11
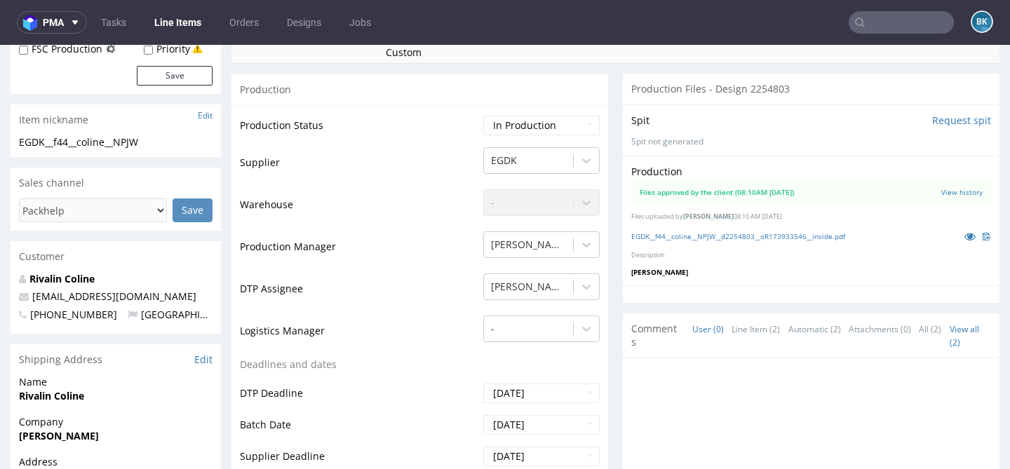
scroll to position [255, 0]
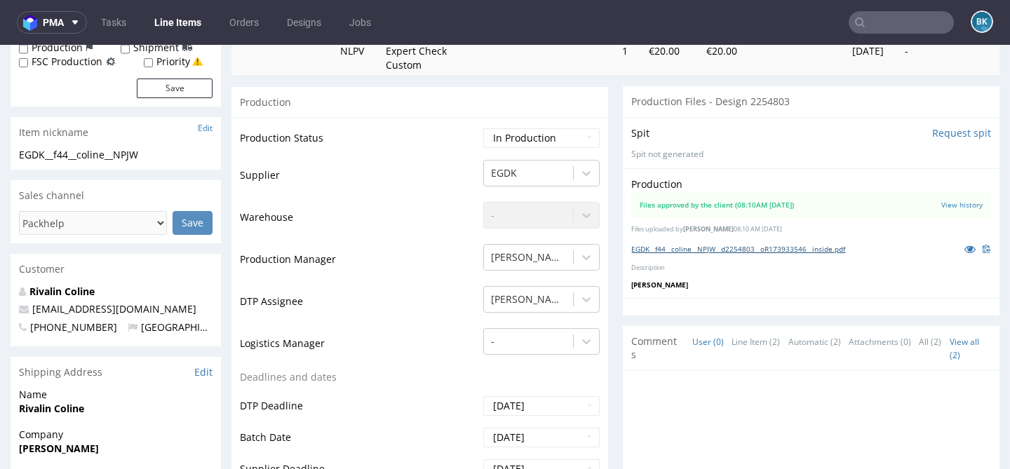
click at [813, 245] on link "EGDK__f44__coline__NPJW__d2254803__oR173933546__inside.pdf" at bounding box center [738, 249] width 214 height 10
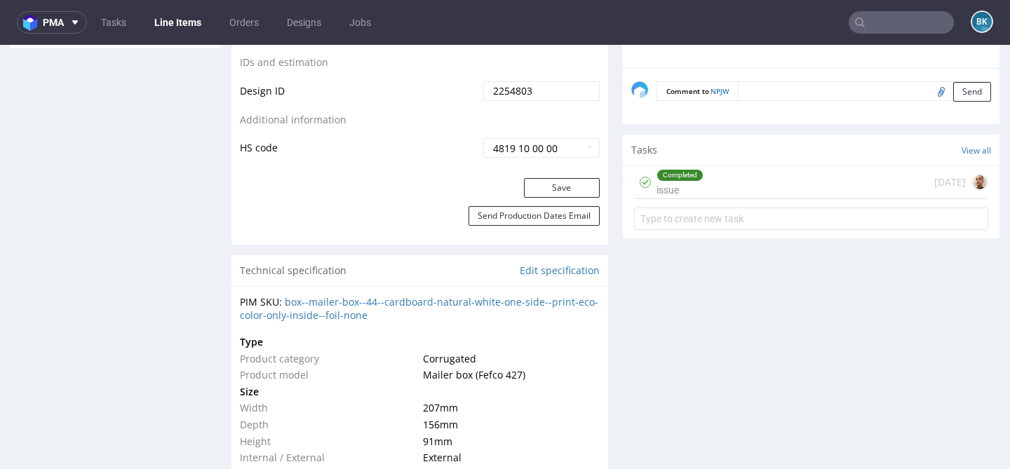
scroll to position [823, 0]
click at [729, 184] on div "Completed issue [DATE]" at bounding box center [811, 183] width 354 height 33
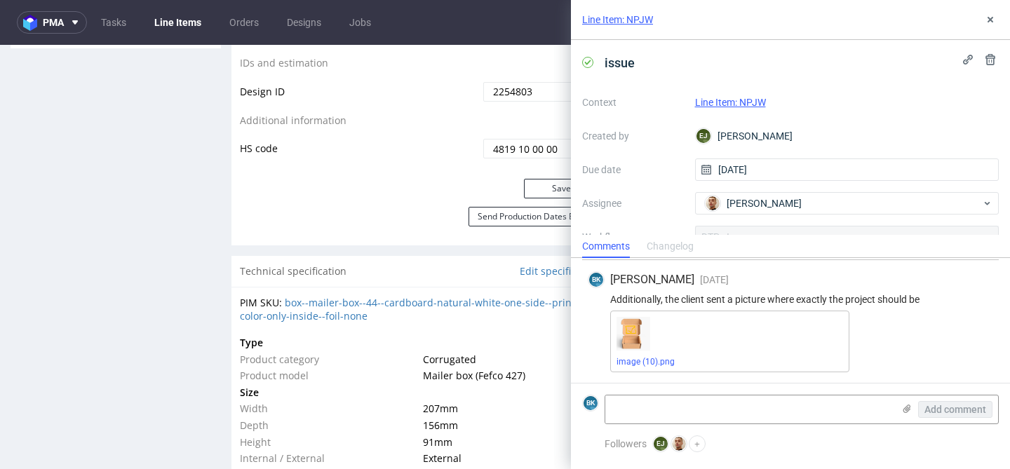
scroll to position [269, 0]
click at [651, 365] on link "image (10).png" at bounding box center [645, 362] width 58 height 10
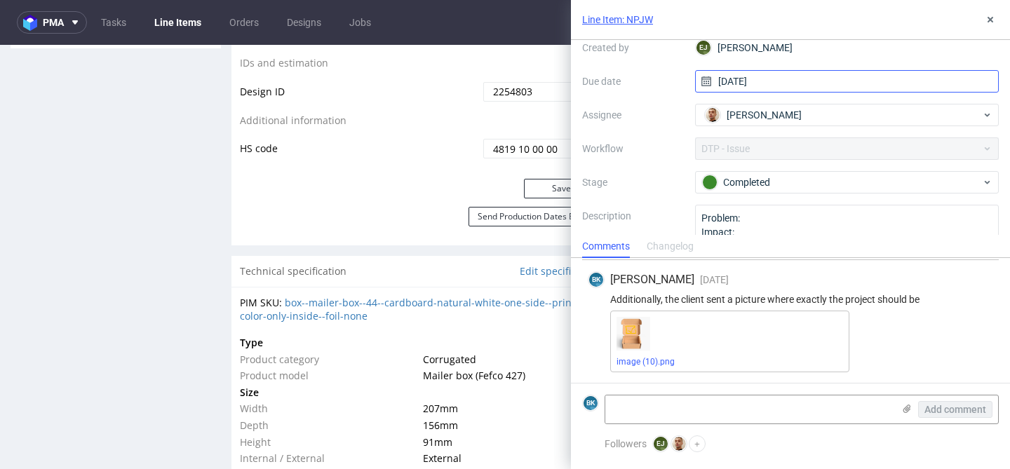
scroll to position [137, 0]
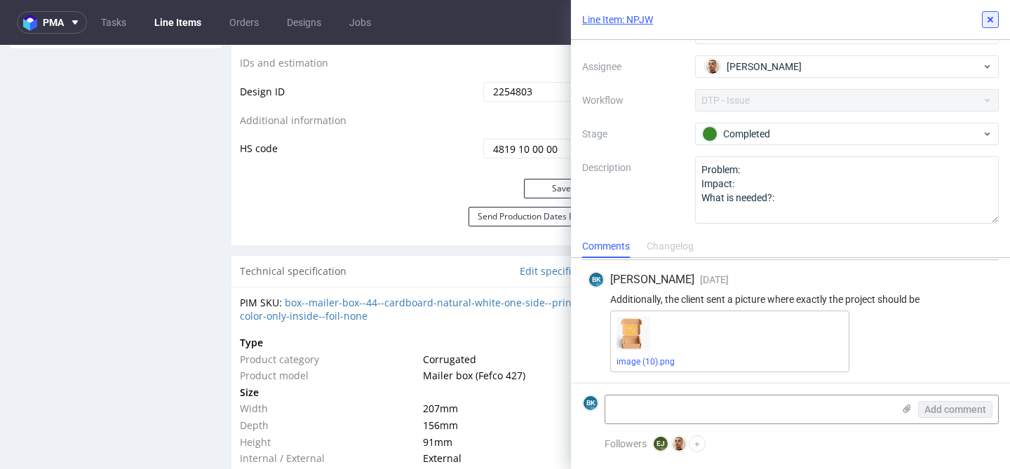
click at [987, 21] on use at bounding box center [990, 20] width 6 height 6
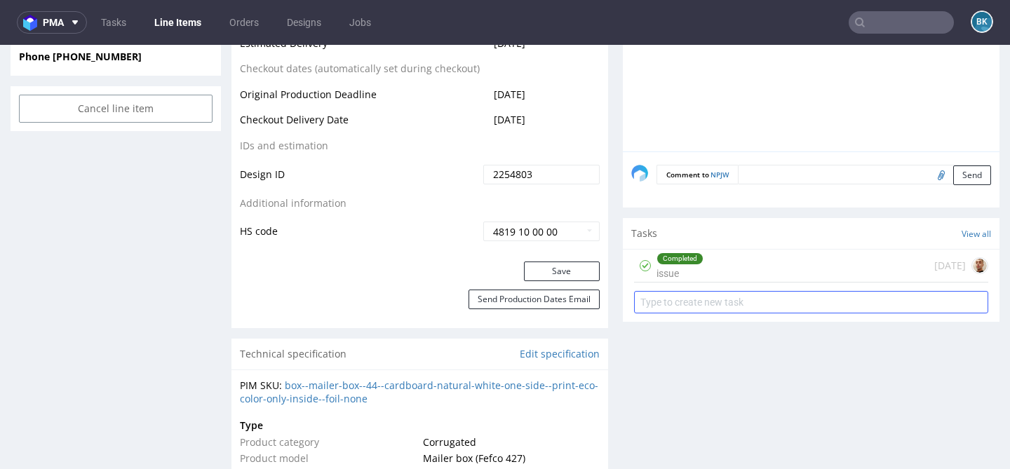
scroll to position [743, 0]
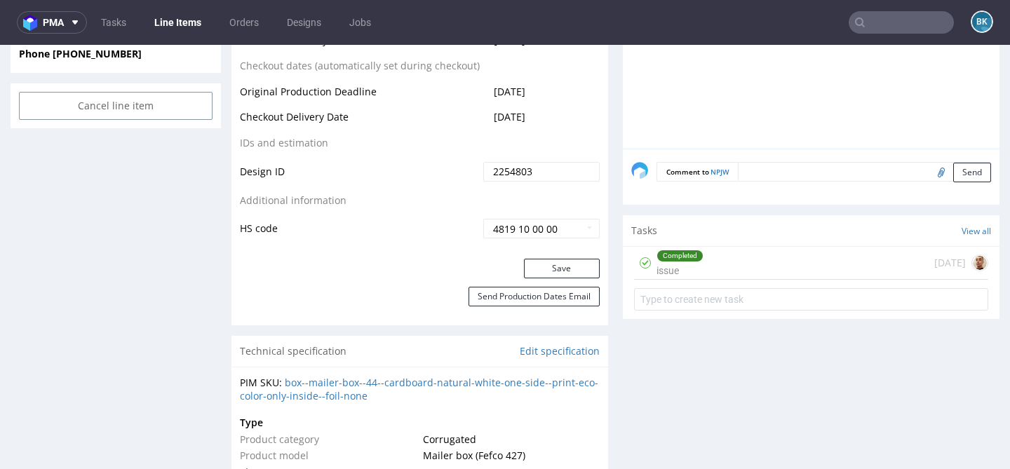
click at [687, 258] on div "Completed" at bounding box center [680, 255] width 46 height 11
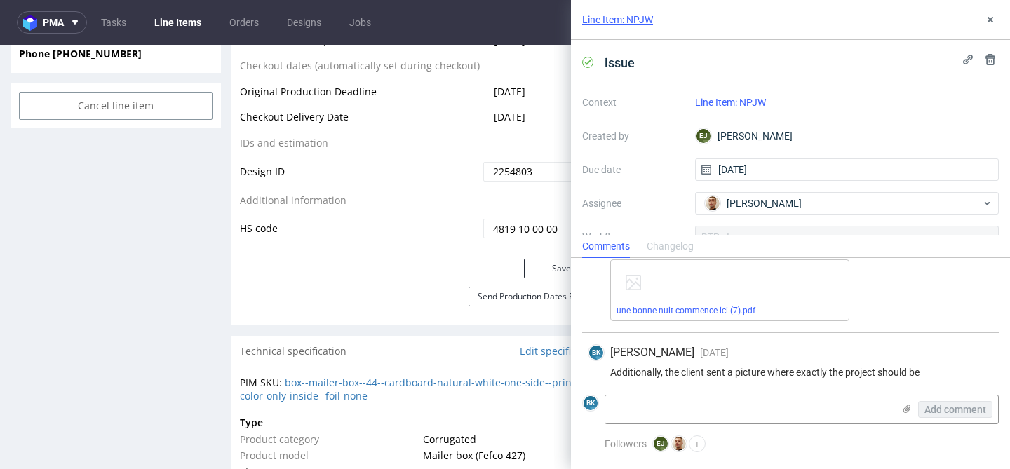
scroll to position [178, 0]
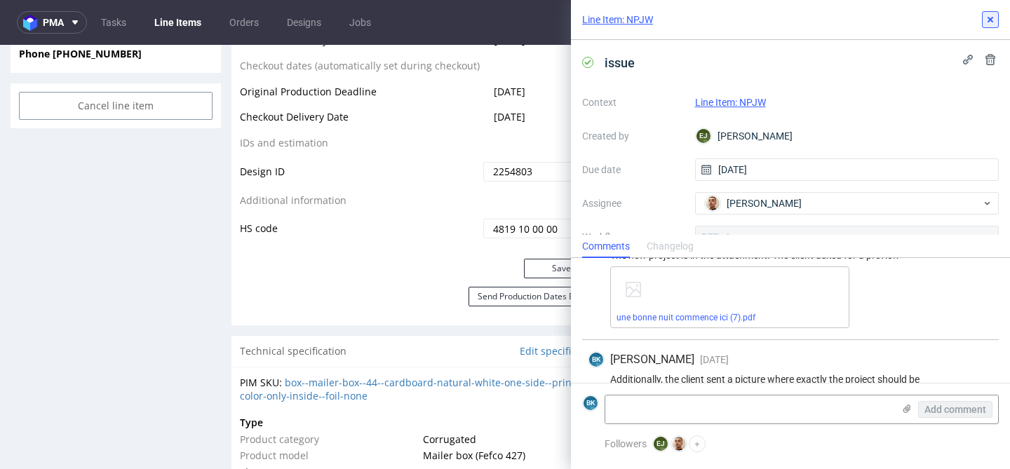
click at [986, 25] on icon at bounding box center [990, 19] width 11 height 11
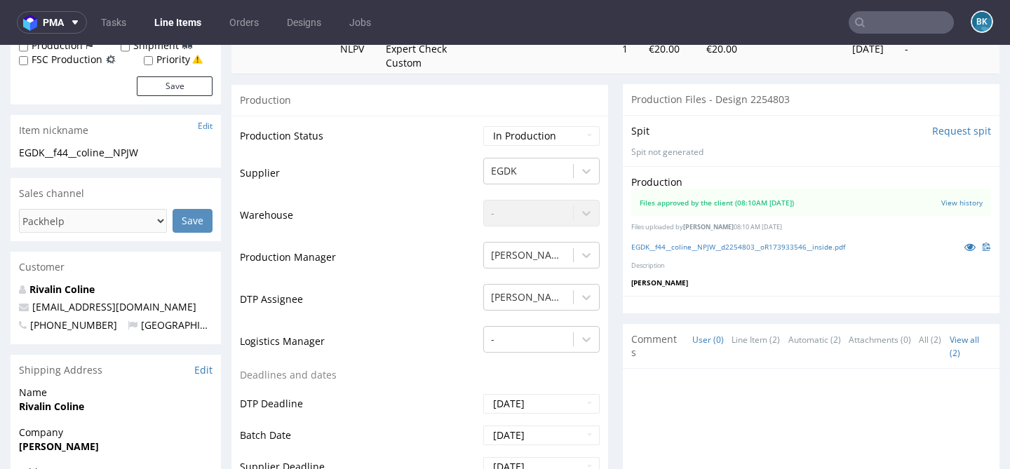
scroll to position [262, 0]
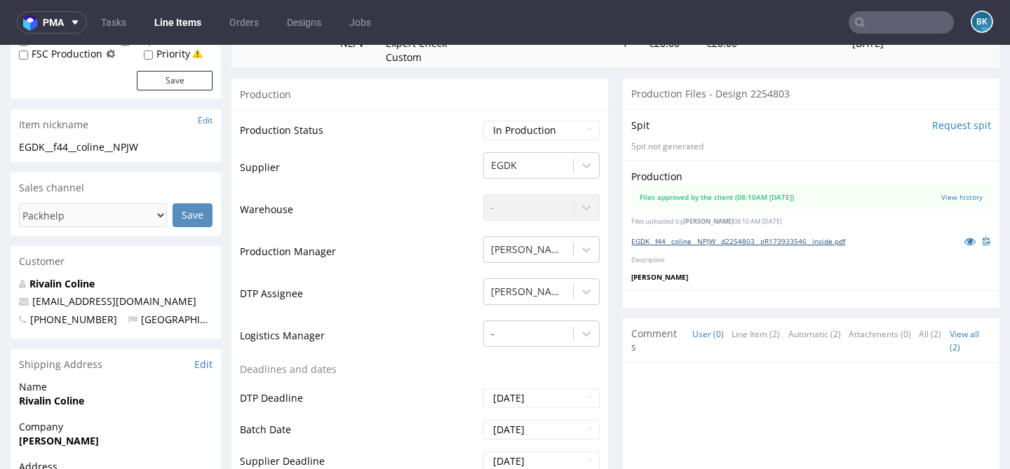
click at [820, 239] on link "EGDK__f44__coline__NPJW__d2254803__oR173933546__inside.pdf" at bounding box center [738, 241] width 214 height 10
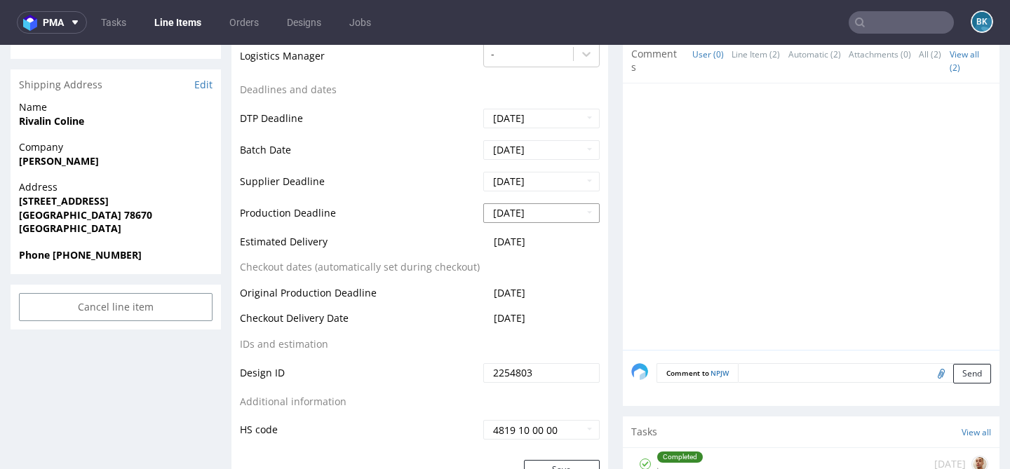
scroll to position [0, 0]
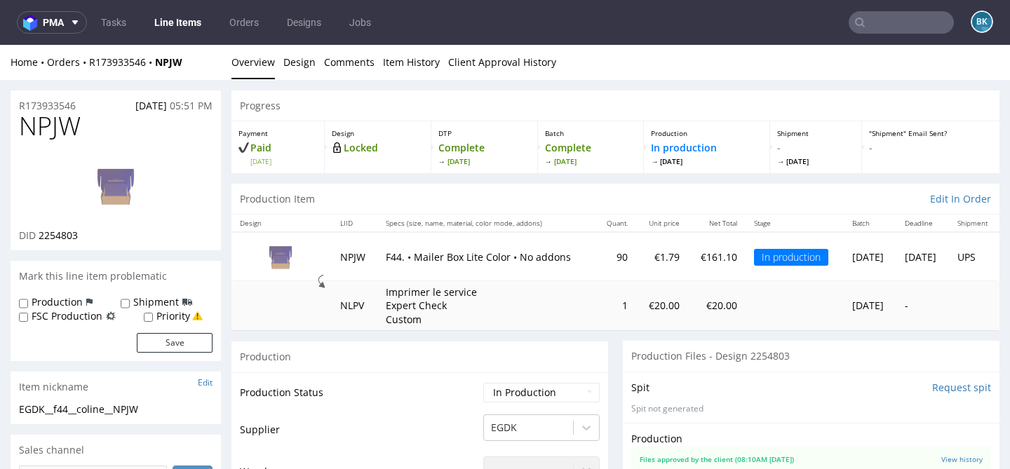
click at [919, 24] on input "text" at bounding box center [901, 22] width 105 height 22
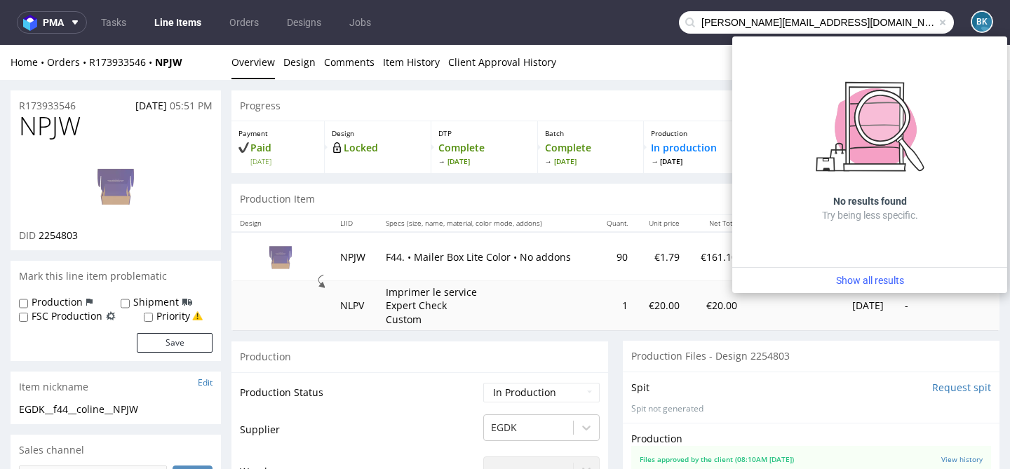
drag, startPoint x: 724, startPoint y: 26, endPoint x: 644, endPoint y: 26, distance: 79.9
click at [644, 26] on nav "pma Tasks Line Items Orders Designs Jobs [PERSON_NAME][EMAIL_ADDRESS][DOMAIN_NA…" at bounding box center [505, 22] width 1010 height 45
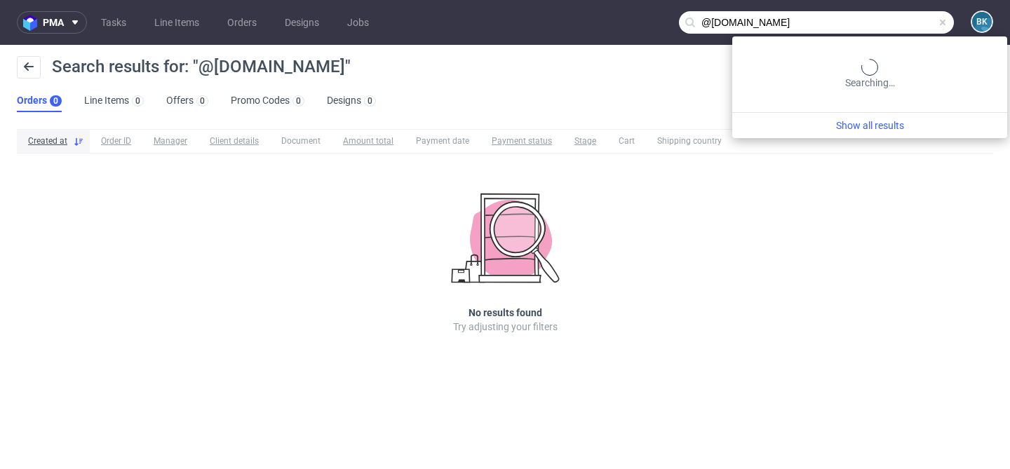
click at [883, 29] on input "@[DOMAIN_NAME]" at bounding box center [816, 22] width 275 height 22
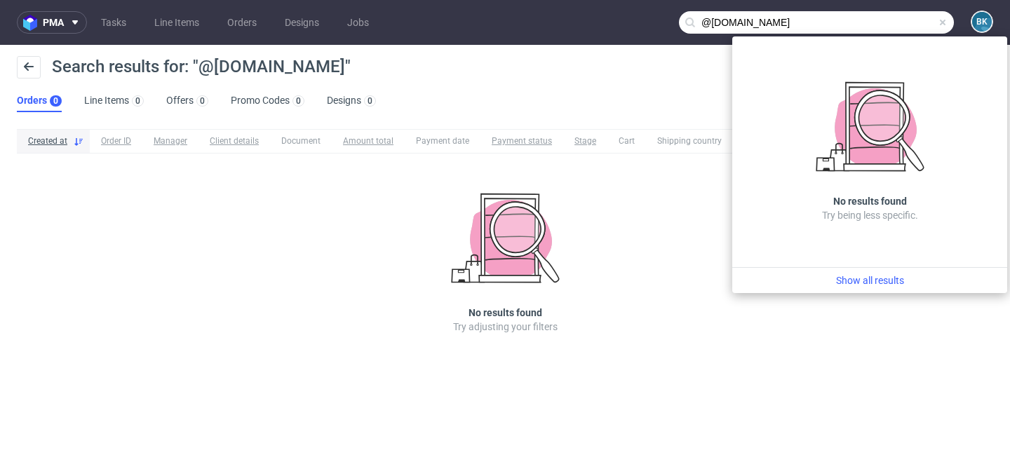
click at [712, 23] on input "@[DOMAIN_NAME]" at bounding box center [816, 22] width 275 height 22
type input "[DOMAIN_NAME]"
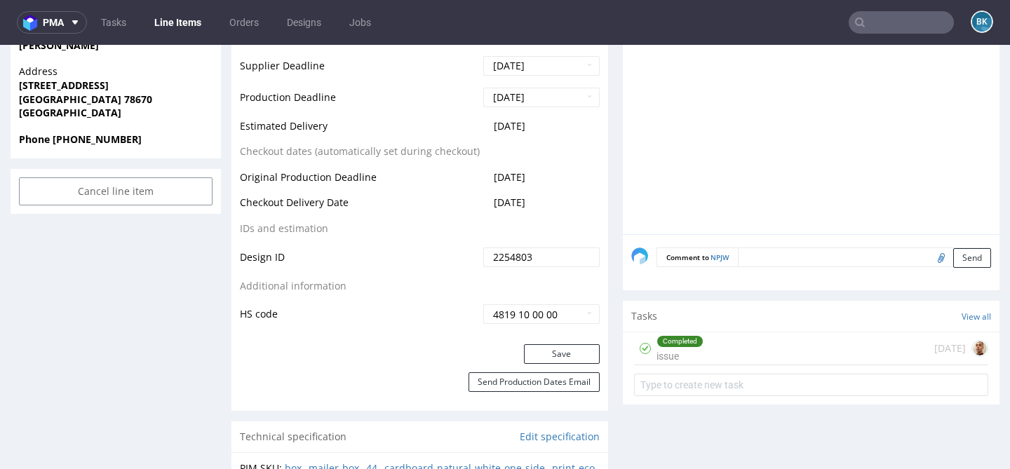
scroll to position [688, 0]
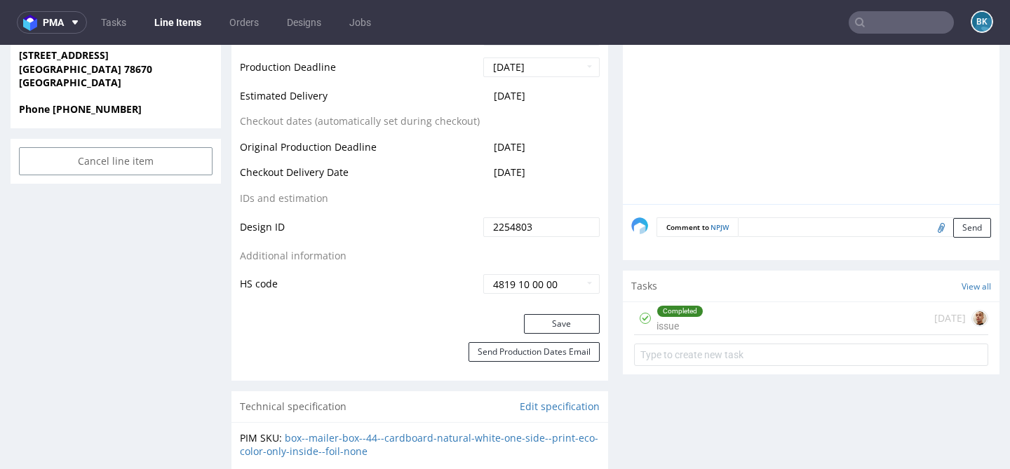
click at [720, 320] on div "Completed issue [DATE]" at bounding box center [811, 318] width 354 height 33
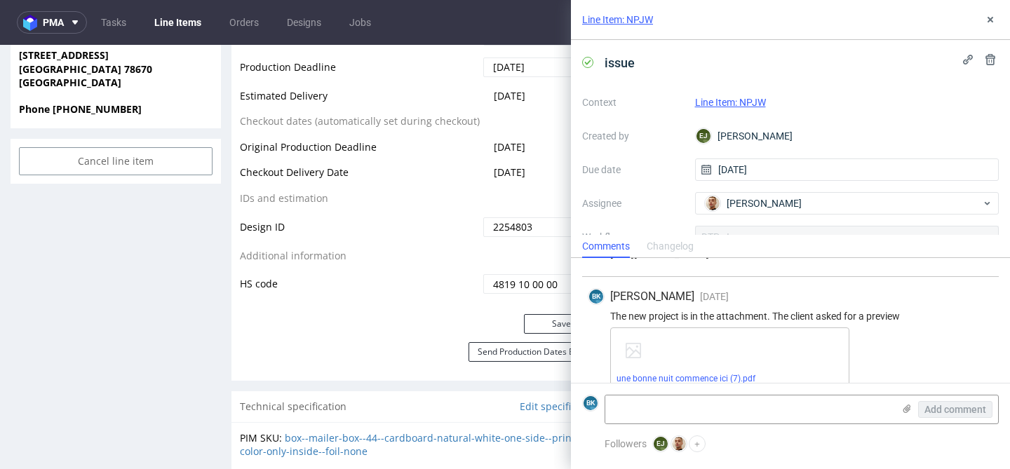
scroll to position [116, 0]
click at [992, 18] on icon at bounding box center [990, 19] width 11 height 11
